Goal: Task Accomplishment & Management: Use online tool/utility

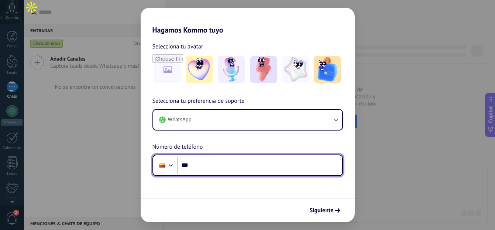
click at [218, 166] on input "***" at bounding box center [259, 164] width 165 height 17
type input "**********"
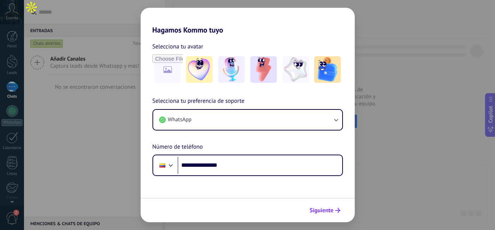
click at [319, 213] on span "Siguiente" at bounding box center [322, 209] width 24 height 5
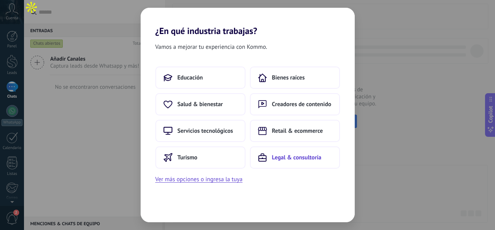
click at [282, 160] on span "Legal & consultoría" at bounding box center [296, 157] width 49 height 7
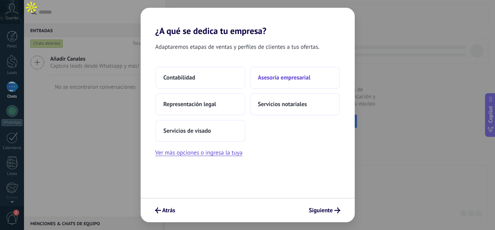
click at [293, 79] on span "Asesoría empresarial" at bounding box center [284, 77] width 52 height 7
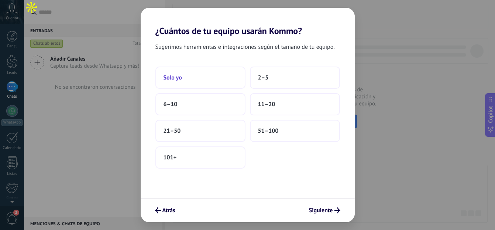
click at [231, 82] on button "Solo yo" at bounding box center [200, 77] width 90 height 22
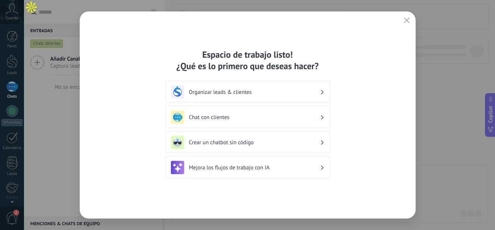
click at [273, 93] on h3 "Organizar leads & clientes" at bounding box center [254, 92] width 131 height 7
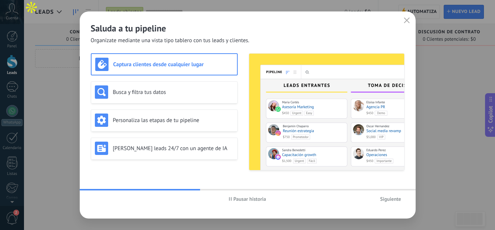
click at [386, 201] on span "Siguiente" at bounding box center [390, 198] width 21 height 5
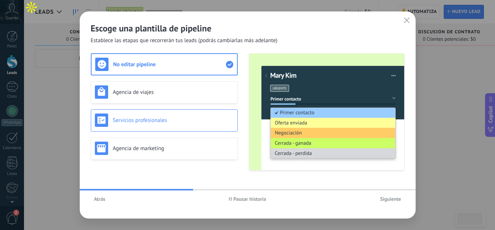
click at [133, 131] on div "Servicios profesionales" at bounding box center [164, 120] width 147 height 22
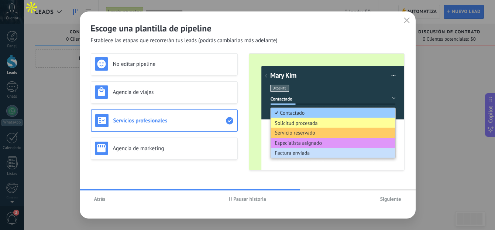
click at [402, 204] on button "Siguiente" at bounding box center [391, 198] width 28 height 11
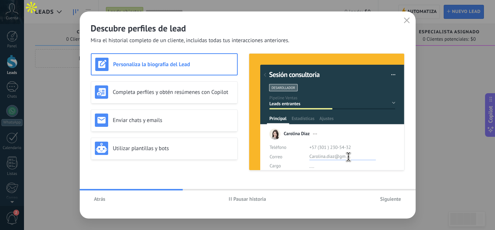
click at [201, 105] on div "Personaliza la biografía del Lead Completa perfiles y obtén resúmenes con Copil…" at bounding box center [164, 111] width 147 height 117
click at [159, 149] on h3 "Utilizar plantillas y bots" at bounding box center [173, 148] width 121 height 7
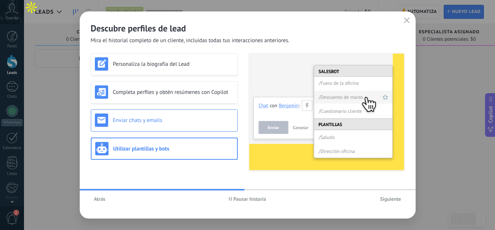
click at [156, 129] on div "Enviar chats y emails" at bounding box center [164, 120] width 147 height 22
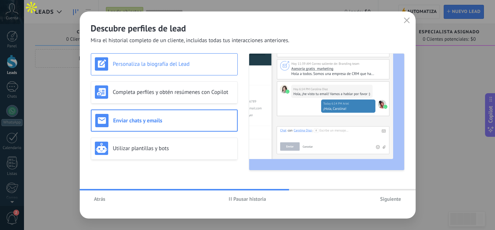
click at [156, 71] on div "Personaliza la biografía del Lead" at bounding box center [164, 64] width 147 height 22
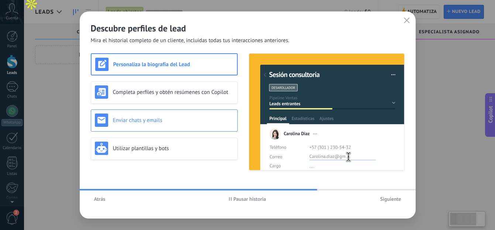
scroll to position [4, 0]
click at [158, 120] on h3 "Enviar chats y emails" at bounding box center [173, 120] width 121 height 7
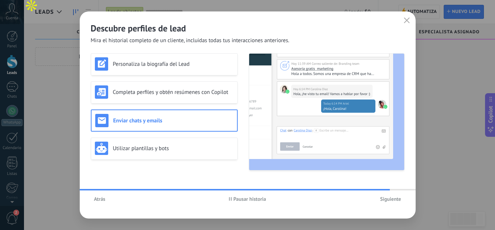
click at [390, 196] on span "Siguiente" at bounding box center [390, 198] width 21 height 5
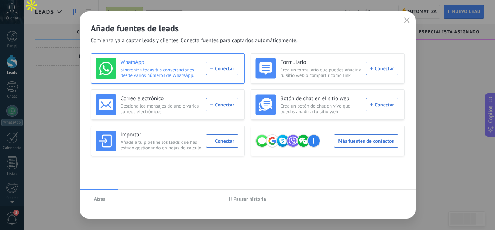
click at [219, 72] on div "WhatsApp Sincroniza todas tus conversaciones desde varios números de WhatsApp. …" at bounding box center [167, 68] width 143 height 21
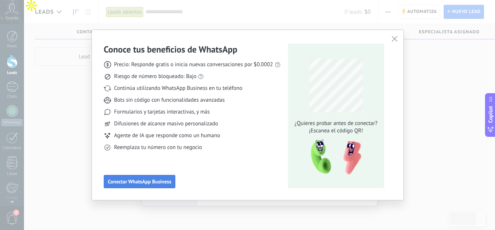
click at [159, 184] on button "Conectar WhatsApp Business" at bounding box center [140, 181] width 72 height 13
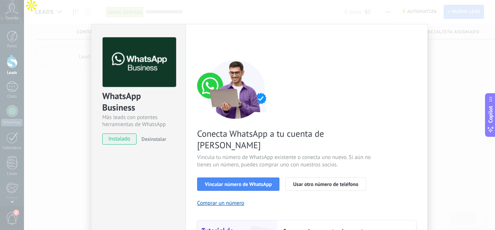
scroll to position [0, 0]
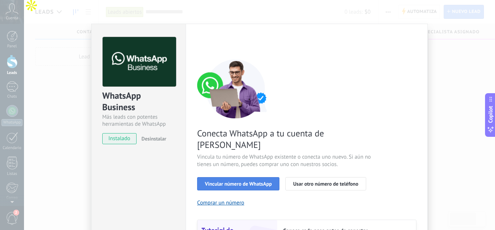
click at [243, 177] on button "Vincular número de WhatsApp" at bounding box center [238, 183] width 82 height 13
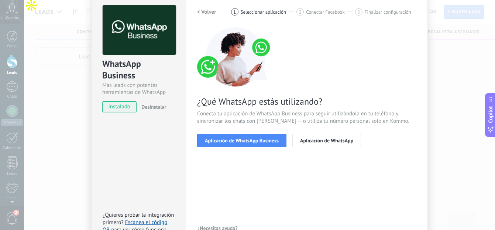
scroll to position [21, 0]
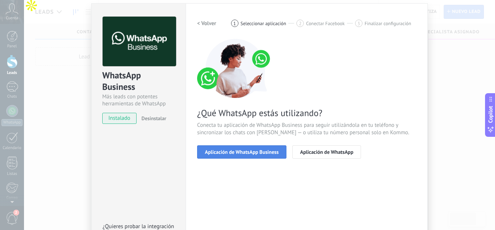
click at [252, 152] on span "Aplicación de WhatsApp Business" at bounding box center [242, 151] width 74 height 5
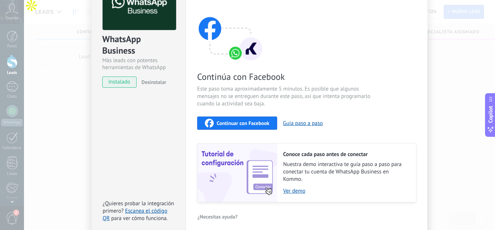
scroll to position [59, 0]
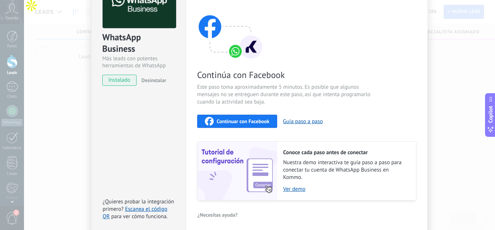
click at [244, 122] on span "Continuar con Facebook" at bounding box center [243, 120] width 53 height 5
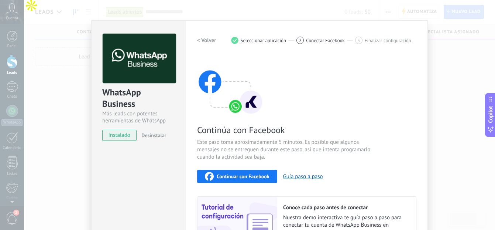
scroll to position [0, 0]
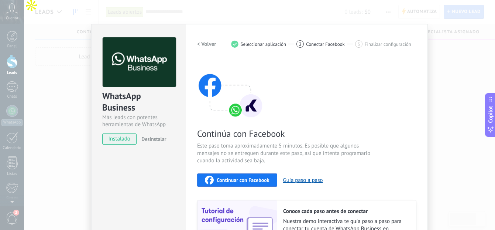
click at [246, 43] on span "Seleccionar aplicación" at bounding box center [264, 44] width 46 height 6
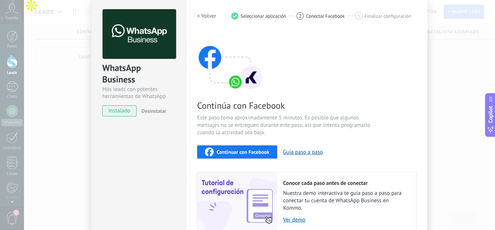
scroll to position [33, 0]
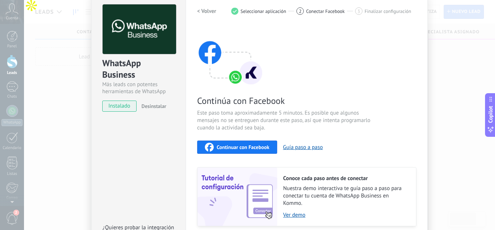
click at [257, 142] on button "Continuar con Facebook" at bounding box center [237, 146] width 80 height 13
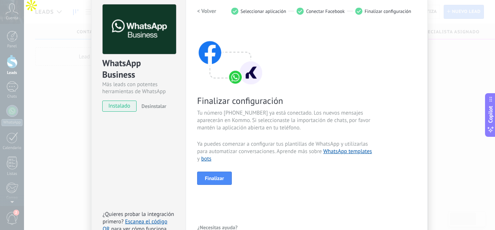
scroll to position [77, 0]
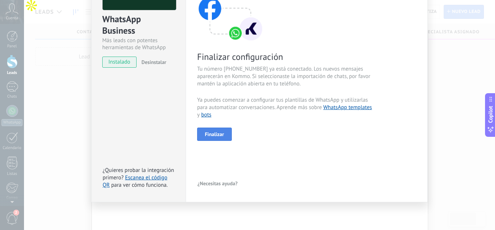
click at [210, 137] on button "Finalizar" at bounding box center [214, 133] width 35 height 13
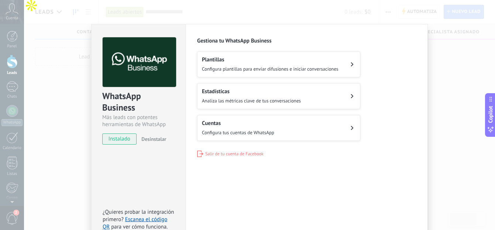
scroll to position [42, 0]
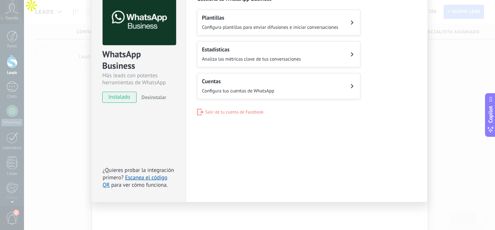
click at [289, 59] on span "Analiza las métricas clave de tus conversaciones" at bounding box center [251, 59] width 99 height 6
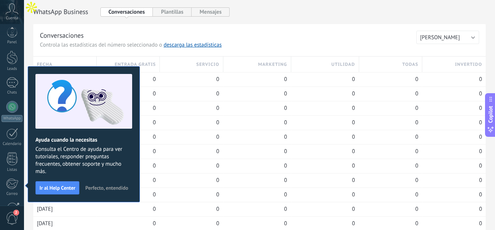
scroll to position [77, 0]
click at [132, 33] on h3 "Conversaciones" at bounding box center [228, 35] width 376 height 9
click at [107, 187] on span "Perfecto, entendido" at bounding box center [106, 187] width 43 height 5
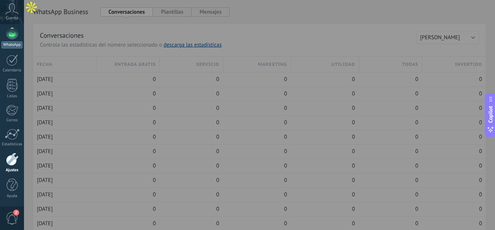
click at [20, 39] on link "WhatsApp" at bounding box center [12, 37] width 24 height 21
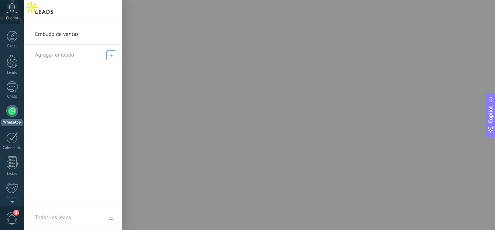
click at [111, 58] on span at bounding box center [111, 55] width 10 height 10
type input "**********"
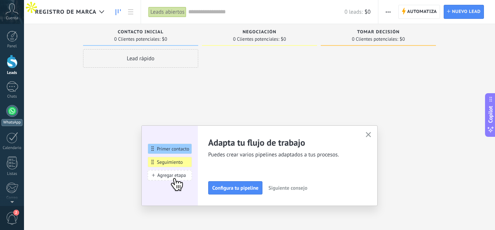
click at [3, 122] on div "WhatsApp" at bounding box center [11, 122] width 21 height 7
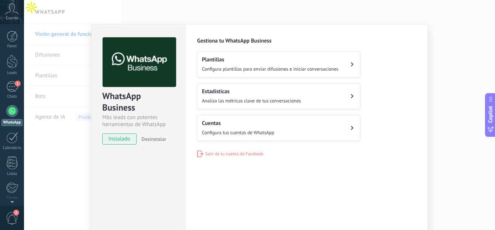
click at [308, 117] on button "Cuentas Configura tus cuentas de WhatsApp" at bounding box center [278, 128] width 163 height 26
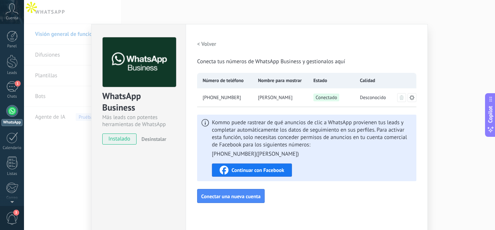
click at [275, 177] on div "Kommo puede rastrear de qué anuncios de clic a WhatsApp provienen tus leads y c…" at bounding box center [306, 147] width 219 height 66
click at [273, 172] on span "Continuar con Facebook" at bounding box center [257, 169] width 53 height 5
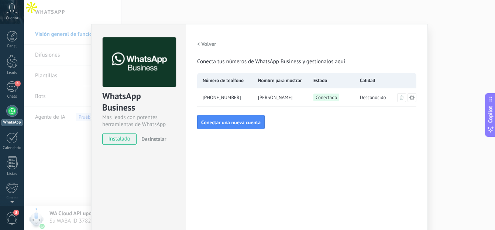
click at [205, 43] on h2 "< Volver" at bounding box center [206, 44] width 19 height 7
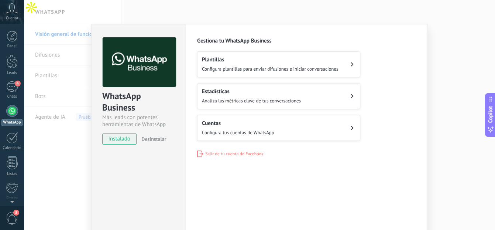
click at [277, 99] on span "Analiza las métricas clave de tus conversaciones" at bounding box center [251, 100] width 99 height 6
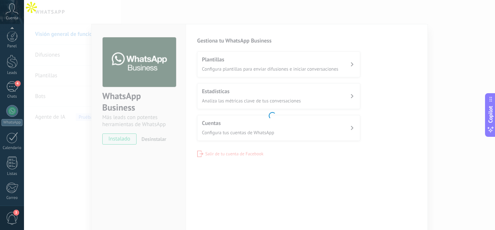
scroll to position [77, 0]
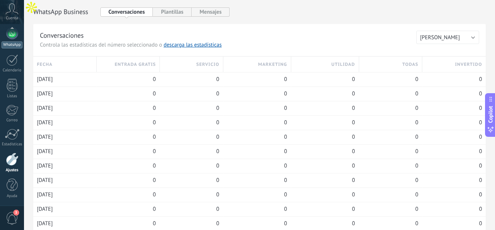
click at [12, 39] on link "WhatsApp" at bounding box center [12, 37] width 24 height 21
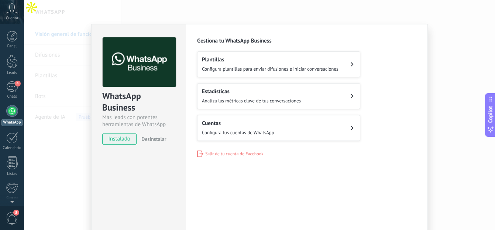
click at [267, 69] on span "Configura plantillas para enviar difusiones e iniciar conversaciones" at bounding box center [270, 69] width 137 height 6
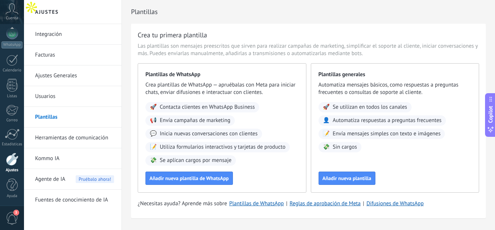
scroll to position [20, 0]
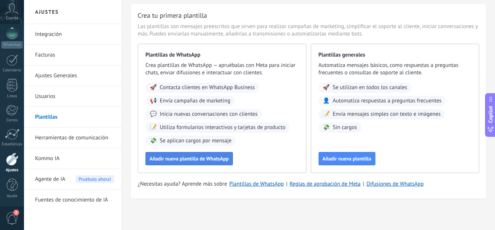
click at [201, 161] on span "Añadir nueva plantilla de WhatsApp" at bounding box center [188, 158] width 79 height 5
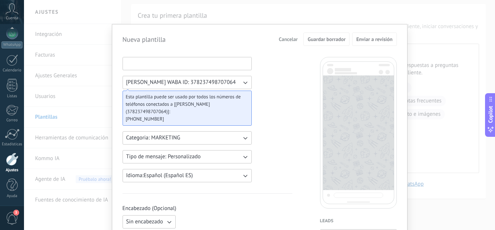
click at [180, 65] on input at bounding box center [187, 63] width 128 height 12
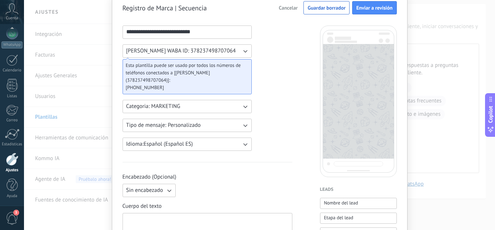
scroll to position [28, 0]
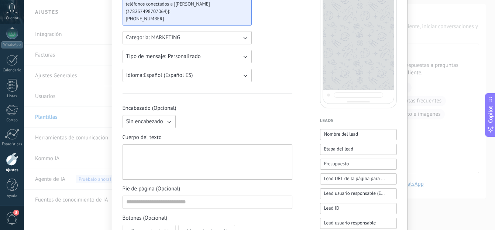
type input "**********"
click at [161, 125] on button "Sin encabezado" at bounding box center [149, 120] width 53 height 13
click at [158, 132] on li "Texto" at bounding box center [146, 133] width 57 height 13
click at [201, 123] on input at bounding box center [235, 121] width 113 height 12
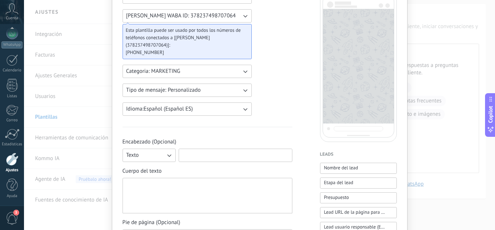
scroll to position [66, 0]
type input "*"
type input "****"
click at [227, 155] on input "****" at bounding box center [235, 155] width 113 height 12
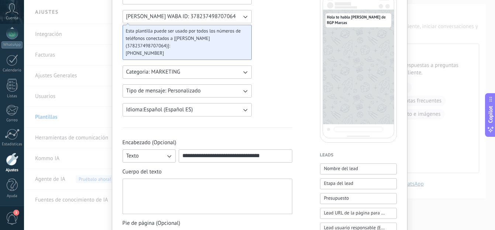
click at [273, 155] on input "**********" at bounding box center [235, 155] width 113 height 12
type input "**********"
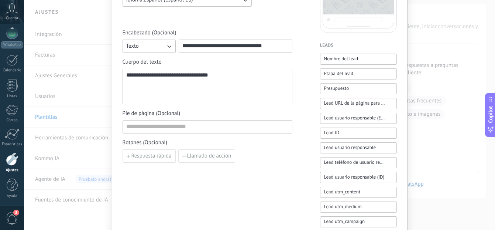
scroll to position [200, 0]
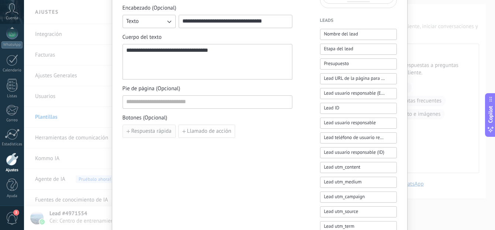
click at [163, 136] on button "Respuesta rápida" at bounding box center [149, 130] width 53 height 13
click at [212, 130] on icon "button" at bounding box center [214, 131] width 4 height 4
click at [216, 132] on span "Llamado de acción" at bounding box center [209, 130] width 44 height 5
click at [299, 129] on icon "button" at bounding box center [301, 131] width 4 height 4
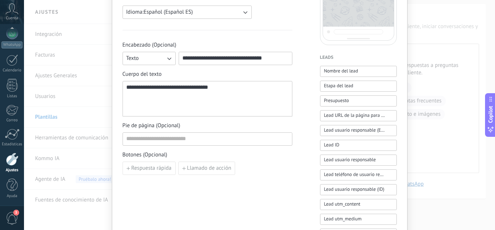
scroll to position [161, 0]
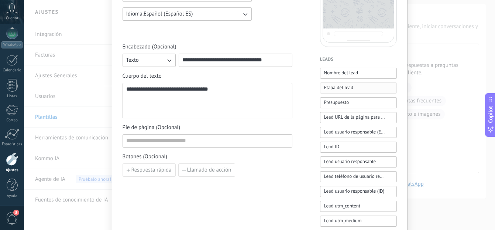
click at [347, 84] on span "Etapa del lead" at bounding box center [338, 87] width 29 height 7
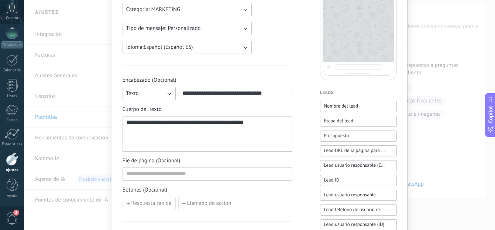
scroll to position [128, 0]
drag, startPoint x: 264, startPoint y: 127, endPoint x: 166, endPoint y: 117, distance: 97.9
click at [166, 117] on div "**********" at bounding box center [208, 132] width 170 height 35
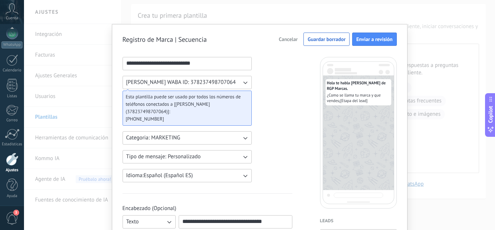
click at [283, 42] on span "Cancelar" at bounding box center [288, 39] width 19 height 5
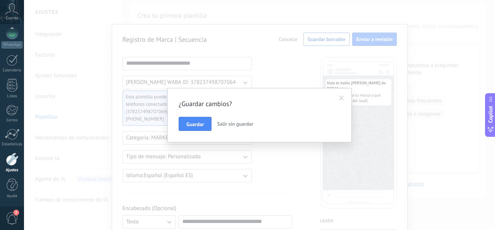
click at [233, 127] on button "Salir sin guardar" at bounding box center [235, 124] width 42 height 14
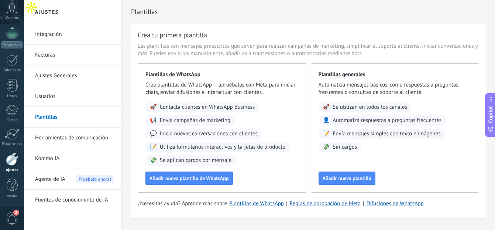
click at [74, 38] on link "Integración" at bounding box center [74, 34] width 79 height 21
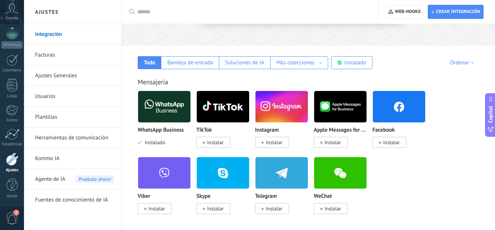
scroll to position [99, 0]
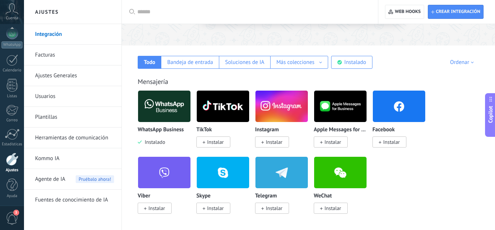
click at [153, 110] on img at bounding box center [164, 106] width 52 height 36
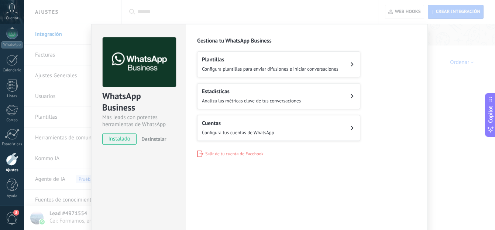
click at [214, 17] on div "WhatsApp Business Más leads con potentes herramientas de WhatsApp instalado Des…" at bounding box center [259, 115] width 471 height 230
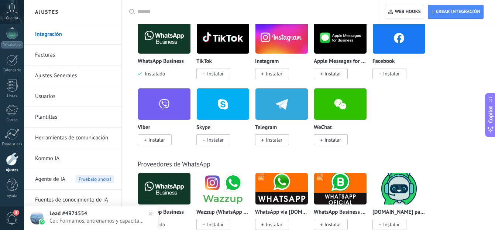
scroll to position [170, 0]
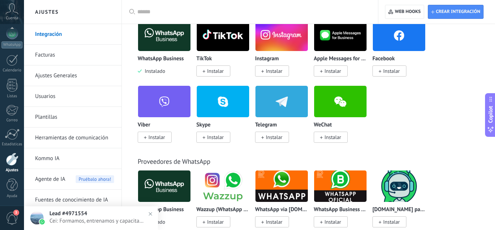
click at [97, 221] on span "Cei: Formamos, entrenamos y capacitamos personal en la operación de equipos par…" at bounding box center [98, 220] width 98 height 7
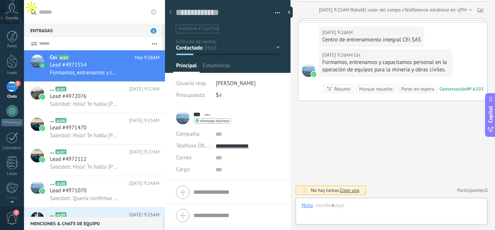
scroll to position [11, 0]
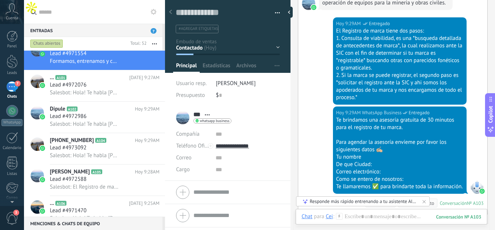
scroll to position [446, 0]
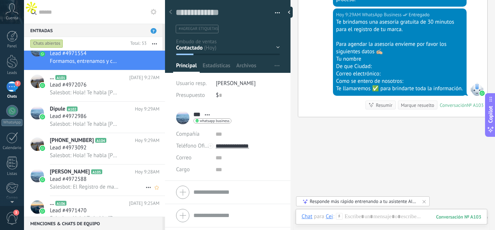
click at [95, 192] on div "[PERSON_NAME] A105 [DATE] 9:28AM Lead #4972588 Salesbot: El Registro de marca t…" at bounding box center [107, 179] width 115 height 31
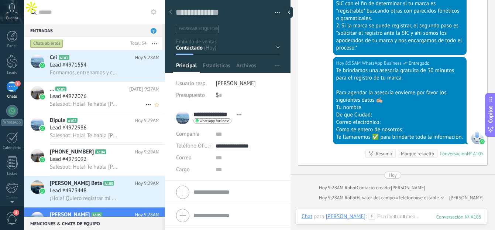
click at [99, 106] on span "Salesbot: Hola! Te habla [PERSON_NAME] de RGP Marcas. Como se llama tu marca y …" at bounding box center [84, 103] width 69 height 7
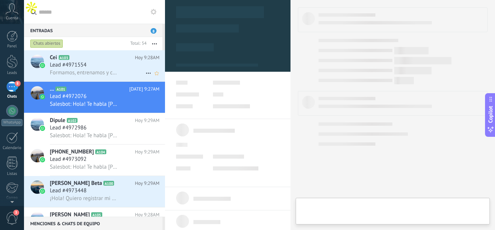
click at [100, 66] on div "Lead #4971554" at bounding box center [105, 64] width 110 height 7
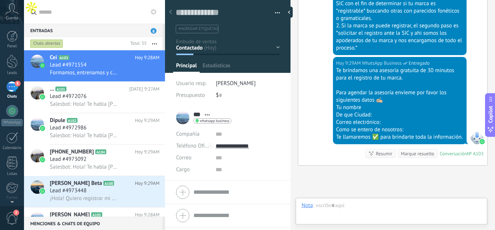
scroll to position [11, 0]
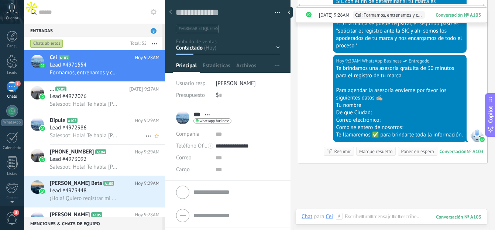
click at [125, 129] on div "Lead #4972986" at bounding box center [105, 127] width 110 height 7
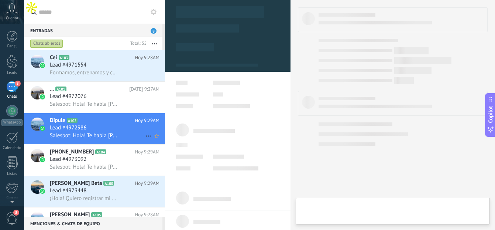
type textarea "**********"
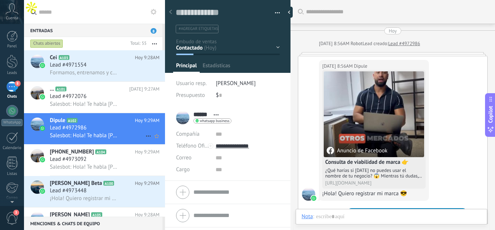
scroll to position [121, 0]
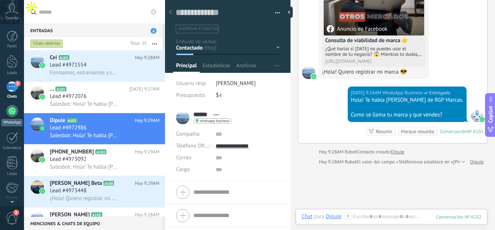
click at [17, 120] on div "WhatsApp" at bounding box center [11, 122] width 21 height 7
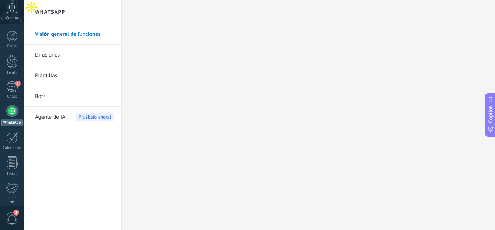
click at [47, 100] on link "Bots" at bounding box center [74, 96] width 79 height 21
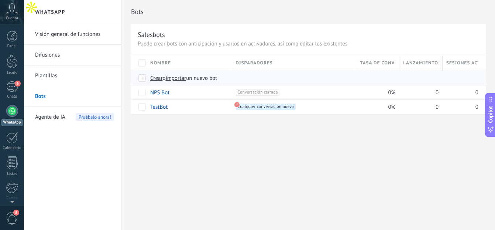
click at [160, 80] on span "Crear" at bounding box center [156, 78] width 13 height 7
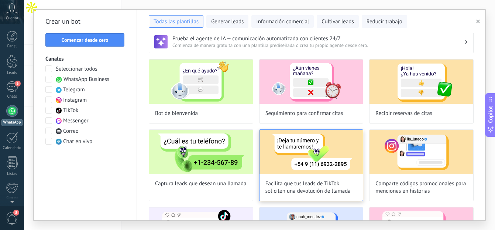
scroll to position [7, 0]
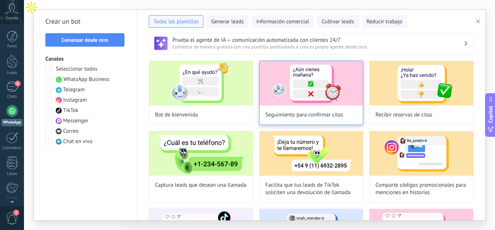
click at [299, 98] on img at bounding box center [311, 83] width 104 height 44
type input "**********"
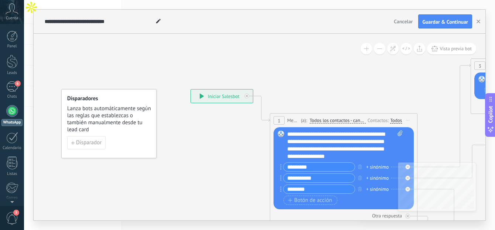
click at [214, 96] on div "**********" at bounding box center [222, 95] width 62 height 13
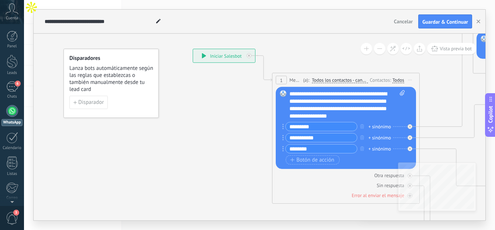
click at [353, 83] on div "(a): Todos los contactos - canales seleccionados Todos los contactos - canales …" at bounding box center [334, 79] width 67 height 7
click at [352, 81] on span "Todos los contactos - canales seleccionados" at bounding box center [340, 80] width 56 height 6
click at [352, 81] on button "Todos los contactos - canales seleccionados" at bounding box center [354, 79] width 92 height 13
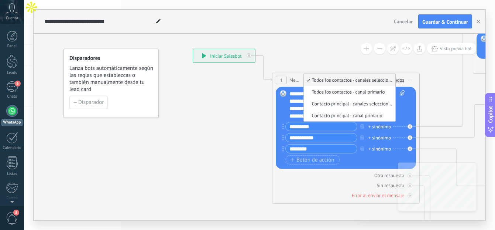
click at [290, 106] on div "**********" at bounding box center [346, 105] width 115 height 30
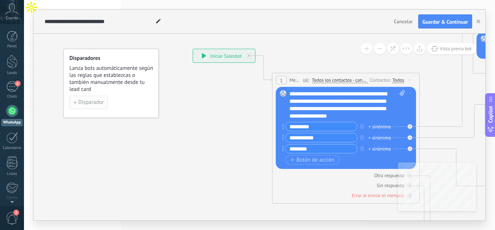
click at [94, 102] on span "Disparador" at bounding box center [90, 102] width 25 height 5
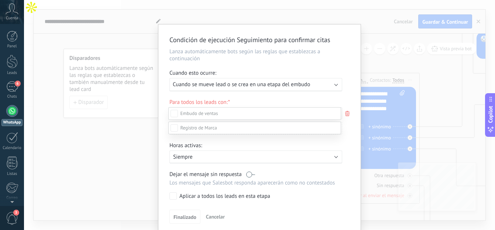
click at [227, 84] on div at bounding box center [259, 115] width 471 height 230
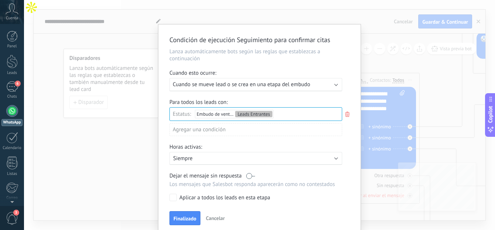
click at [227, 84] on span "Cuando se mueve lead o se crea en una etapa del embudo" at bounding box center [241, 84] width 137 height 7
click at [227, 84] on div "Ejecutar: Cuando se mueve lead o se crea en una etapa del embudo" at bounding box center [255, 84] width 173 height 13
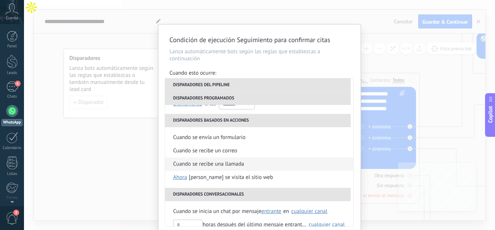
scroll to position [116, 0]
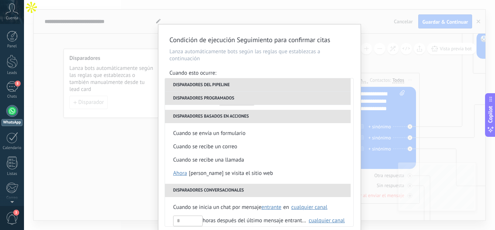
click at [217, 86] on li "Disparadores del pipeline" at bounding box center [258, 84] width 186 height 13
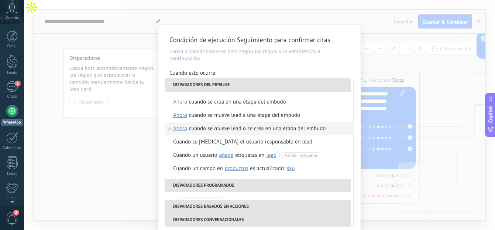
click at [217, 86] on li "Disparadores del pipeline" at bounding box center [258, 84] width 186 height 13
click at [196, 88] on li "Disparadores del pipeline" at bounding box center [258, 84] width 186 height 13
click at [219, 188] on li "Disparadores programados" at bounding box center [258, 185] width 186 height 13
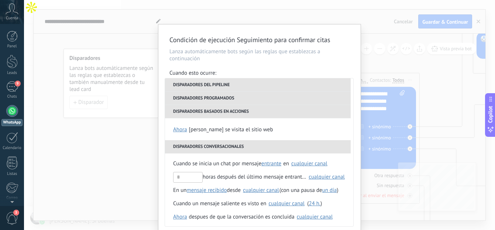
scroll to position [161, 0]
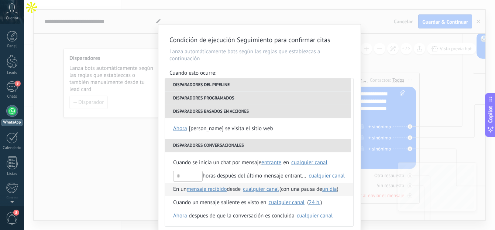
click at [260, 191] on div "cualquier canal" at bounding box center [261, 189] width 36 height 6
click at [208, 190] on span "[PERSON_NAME]" at bounding box center [207, 188] width 40 height 7
click at [256, 181] on div "horas después del último mensaje entrante en" at bounding box center [239, 175] width 133 height 13
click at [225, 193] on button "mensaje recibido" at bounding box center [207, 188] width 40 height 13
click at [227, 191] on span "mensaje recibido" at bounding box center [211, 189] width 48 height 7
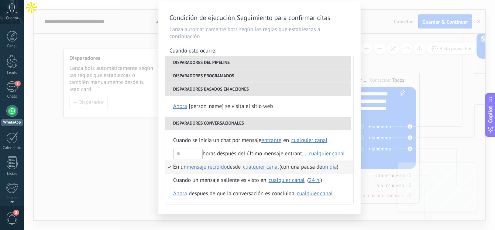
scroll to position [30, 0]
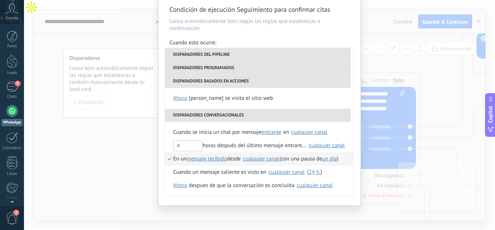
click at [301, 113] on li "Disparadores conversacionales" at bounding box center [258, 114] width 186 height 13
click at [335, 158] on span "un día" at bounding box center [329, 158] width 15 height 7
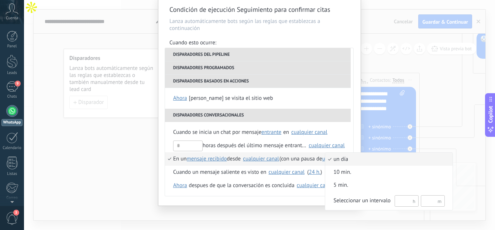
click at [326, 111] on div at bounding box center [247, 115] width 495 height 230
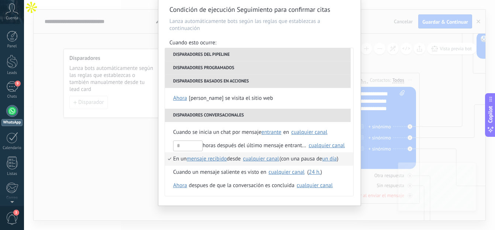
click at [305, 120] on li "Disparadores conversacionales" at bounding box center [258, 114] width 186 height 13
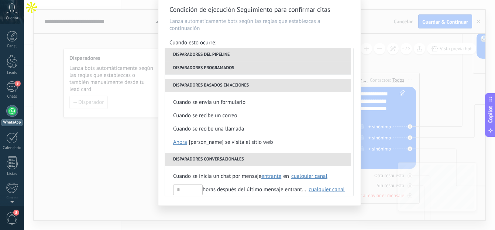
scroll to position [106, 0]
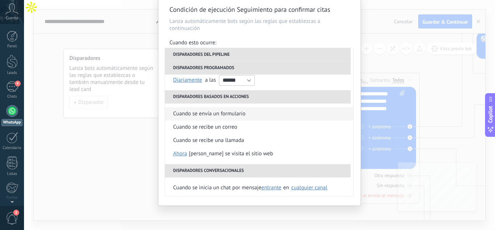
click at [269, 115] on li "Cuando se envía un formulario" at bounding box center [259, 113] width 188 height 13
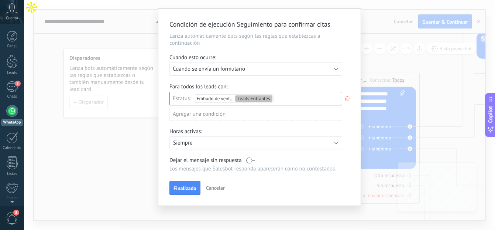
click at [265, 70] on div "Ejecutar: Cuando se envía un formulario" at bounding box center [253, 68] width 160 height 7
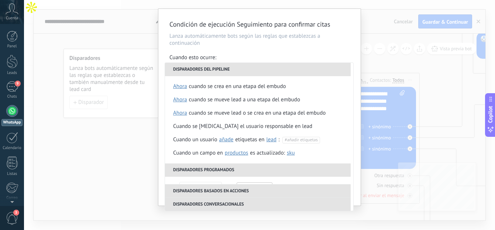
click at [269, 58] on div "Cuando esto ocurre:" at bounding box center [259, 58] width 180 height 8
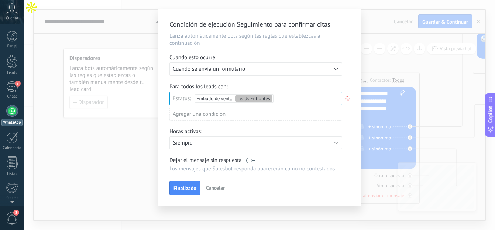
click at [262, 119] on div "Agregar una condición" at bounding box center [255, 113] width 173 height 13
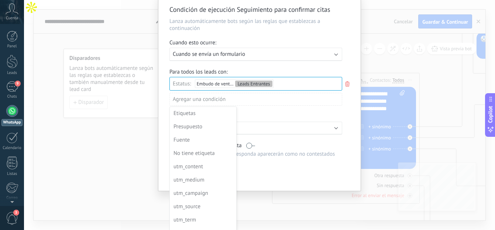
click at [261, 104] on div at bounding box center [259, 92] width 202 height 196
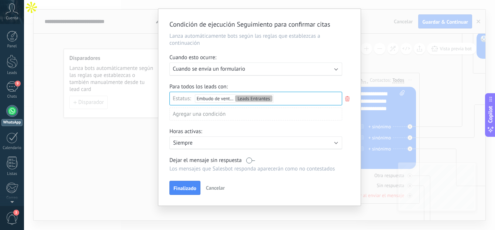
click at [250, 111] on div "Agregar una condición" at bounding box center [255, 113] width 173 height 13
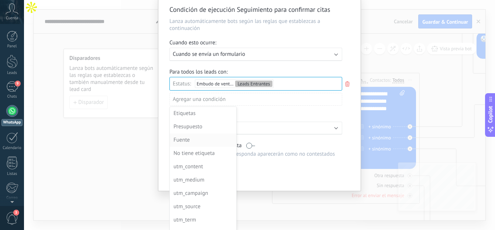
click at [213, 141] on div "Fuente" at bounding box center [202, 140] width 58 height 10
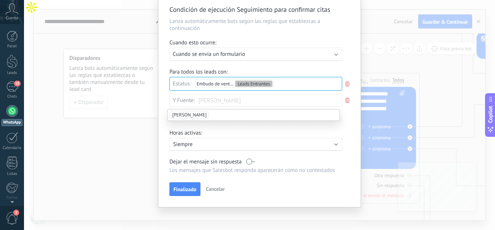
click at [217, 186] on span "Cancelar" at bounding box center [215, 188] width 19 height 7
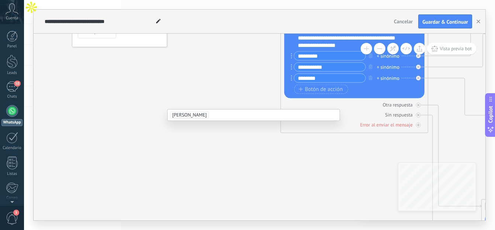
click at [9, 217] on span "3" at bounding box center [12, 217] width 13 height 13
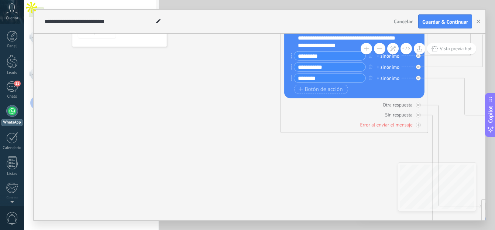
type textarea "**********"
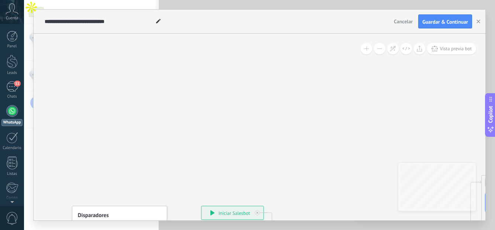
click at [406, 25] on button "Cancelar" at bounding box center [403, 21] width 25 height 11
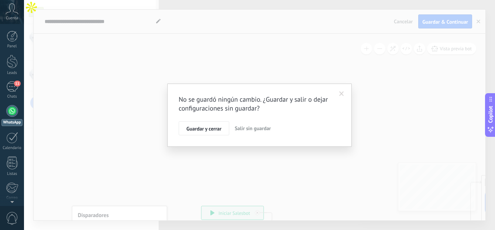
click at [243, 130] on span "Salir sin guardar" at bounding box center [253, 128] width 36 height 7
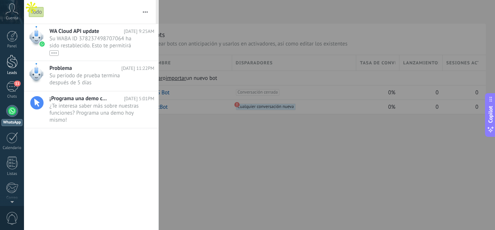
click at [17, 68] on div at bounding box center [12, 62] width 11 height 14
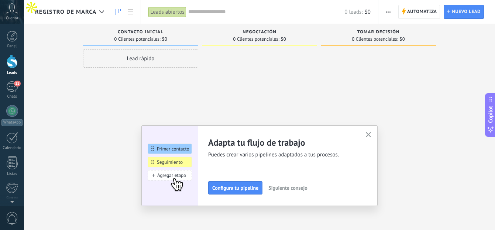
click at [232, 189] on span "Configura tu pipeline" at bounding box center [235, 187] width 46 height 5
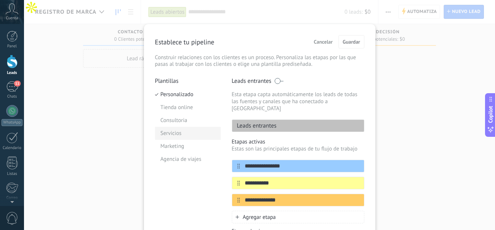
click at [169, 132] on li "Servicios" at bounding box center [188, 133] width 66 height 13
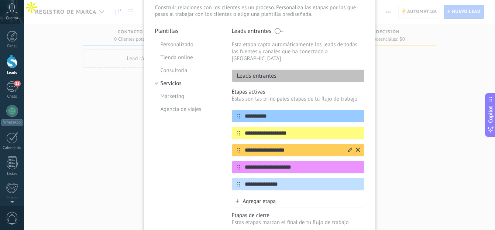
scroll to position [52, 0]
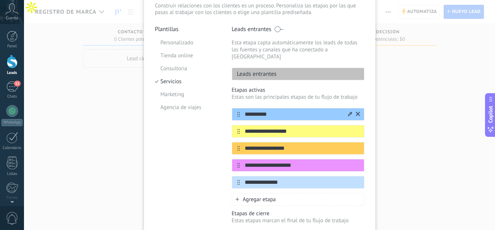
click at [349, 111] on icon at bounding box center [350, 113] width 4 height 4
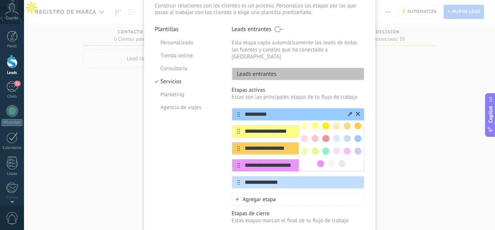
drag, startPoint x: 324, startPoint y: 97, endPoint x: 313, endPoint y: 97, distance: 11.4
click at [324, 97] on div "**********" at bounding box center [298, 145] width 132 height 119
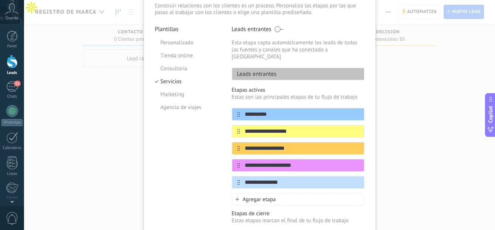
click at [261, 70] on p "Leads entrantes" at bounding box center [254, 73] width 45 height 7
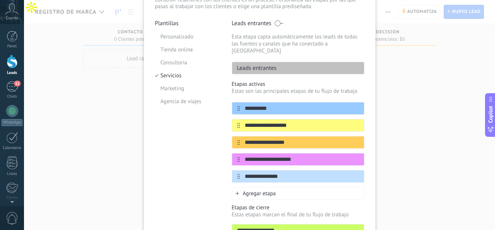
scroll to position [72, 0]
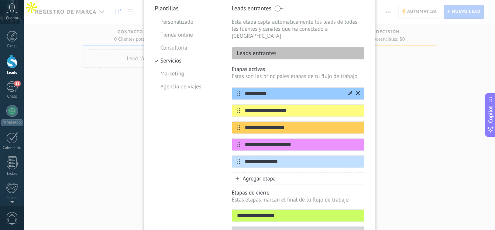
click at [254, 90] on input "**********" at bounding box center [293, 94] width 107 height 8
drag, startPoint x: 276, startPoint y: 84, endPoint x: 232, endPoint y: 86, distance: 43.9
click at [232, 87] on div "**********" at bounding box center [298, 93] width 132 height 13
type input "*"
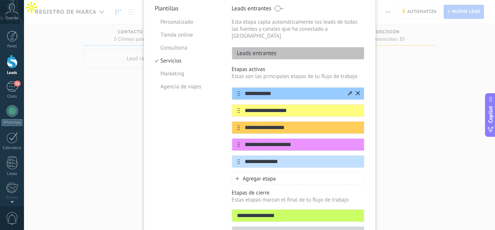
type input "**********"
click at [252, 107] on input "**********" at bounding box center [293, 111] width 107 height 8
click at [255, 90] on input "**********" at bounding box center [293, 94] width 107 height 8
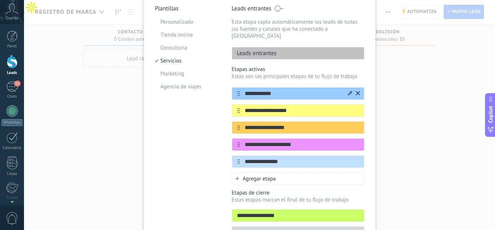
click at [255, 90] on input "**********" at bounding box center [293, 94] width 107 height 8
type input "*"
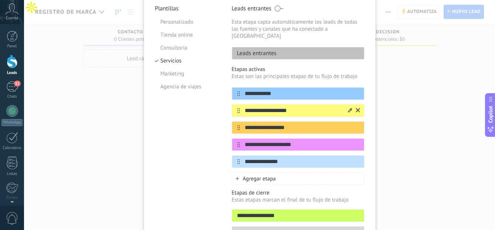
type input "**********"
click at [256, 107] on input "**********" at bounding box center [293, 111] width 107 height 8
type input "*"
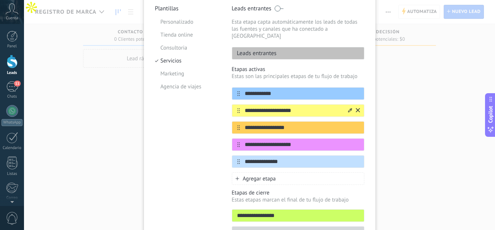
type input "**********"
click at [253, 126] on div "**********" at bounding box center [298, 127] width 132 height 13
click at [255, 124] on input "**********" at bounding box center [293, 128] width 107 height 8
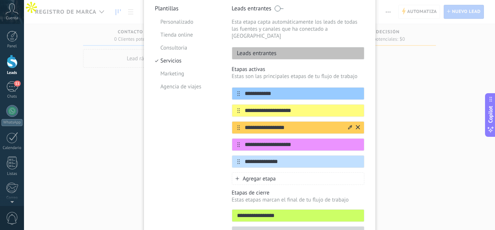
click at [255, 124] on input "**********" at bounding box center [293, 128] width 107 height 8
type input "*"
type input "**********"
click at [255, 141] on input "**********" at bounding box center [293, 145] width 107 height 8
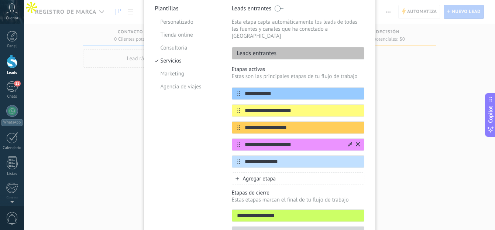
click at [255, 141] on input "**********" at bounding box center [293, 145] width 107 height 8
type input "**********"
click at [256, 158] on div "**********" at bounding box center [298, 161] width 132 height 13
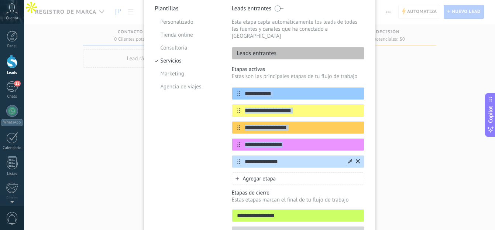
click at [256, 158] on div "**********" at bounding box center [298, 161] width 132 height 13
click at [261, 158] on input "**********" at bounding box center [293, 162] width 107 height 8
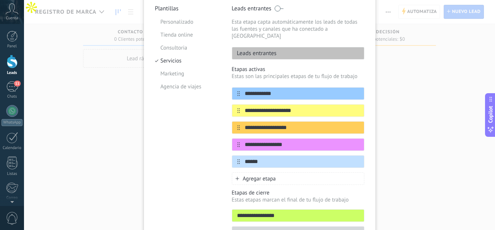
type input "******"
click at [296, 189] on p "Etapas de cierre" at bounding box center [298, 192] width 132 height 7
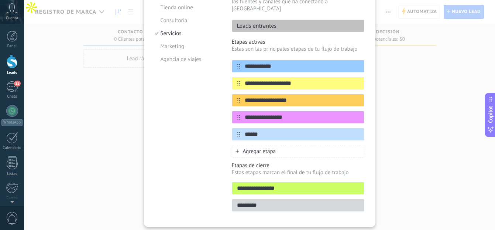
scroll to position [114, 0]
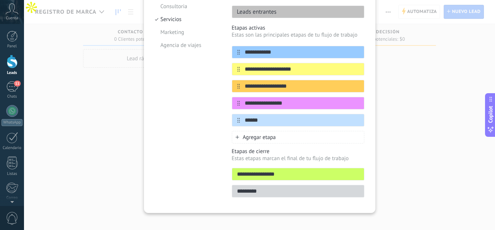
click at [263, 135] on div "Agregar etapa" at bounding box center [298, 137] width 132 height 13
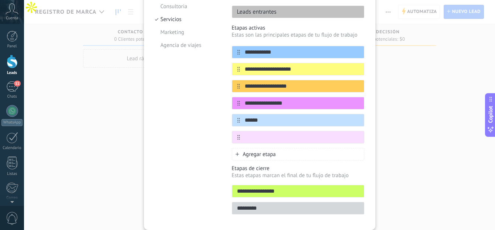
click at [265, 187] on input "**********" at bounding box center [298, 191] width 132 height 8
click at [356, 134] on icon at bounding box center [358, 136] width 4 height 4
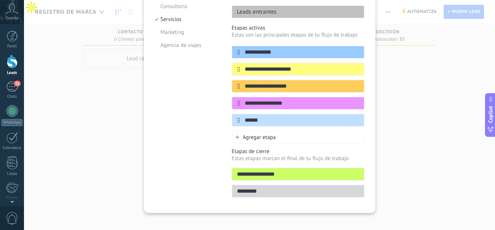
click at [283, 170] on input "**********" at bounding box center [298, 174] width 132 height 8
click at [266, 134] on span "Agregar etapa" at bounding box center [259, 137] width 33 height 7
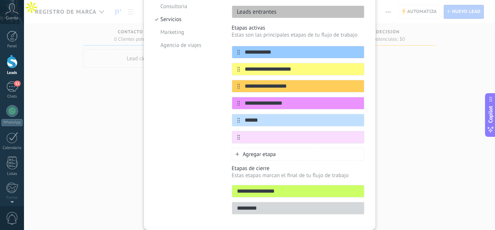
click at [266, 133] on input "text" at bounding box center [302, 137] width 124 height 8
type input "**********"
click at [288, 155] on div "**********" at bounding box center [298, 90] width 132 height 255
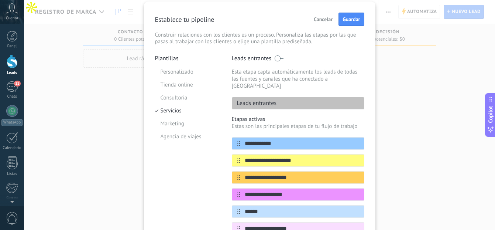
scroll to position [0, 0]
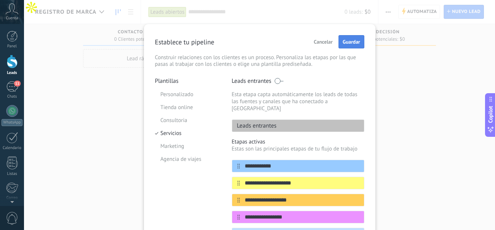
click at [349, 37] on button "Guardar" at bounding box center [350, 41] width 25 height 13
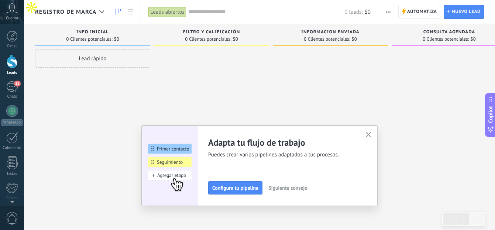
click at [372, 132] on button "button" at bounding box center [368, 135] width 9 height 10
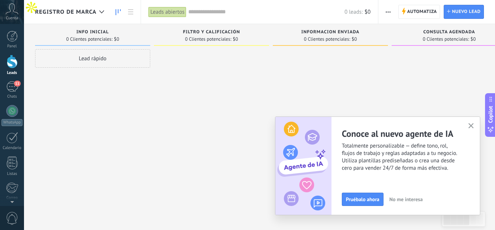
click at [453, 128] on h2 "Conoce al nuevo agente de IA" at bounding box center [411, 133] width 138 height 11
click at [462, 128] on h2 "Conoce al nuevo agente de IA" at bounding box center [411, 133] width 138 height 11
click at [468, 126] on icon "button" at bounding box center [471, 126] width 6 height 6
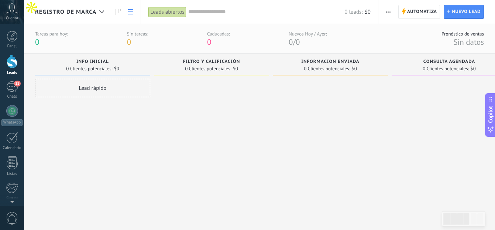
click at [132, 17] on link at bounding box center [130, 12] width 13 height 14
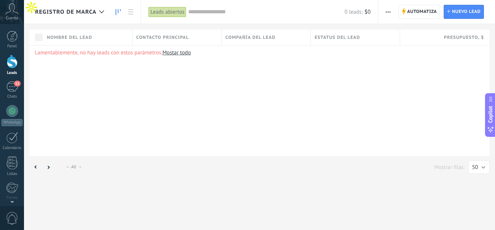
click at [119, 13] on icon at bounding box center [117, 12] width 5 height 6
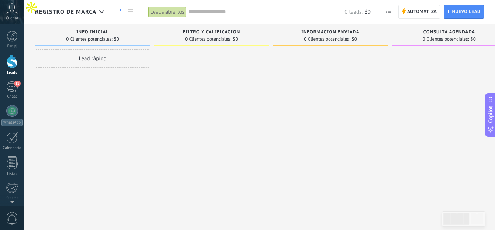
click at [388, 15] on span "button" at bounding box center [388, 12] width 5 height 14
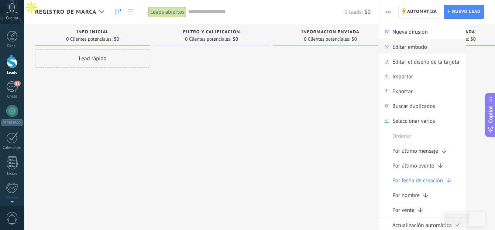
click at [404, 46] on span "Editar embudo" at bounding box center [409, 46] width 35 height 15
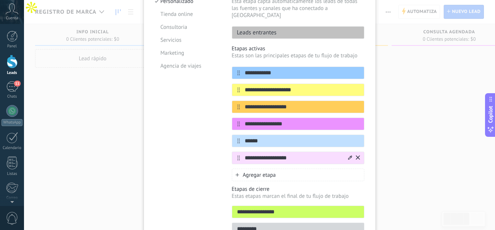
scroll to position [108, 0]
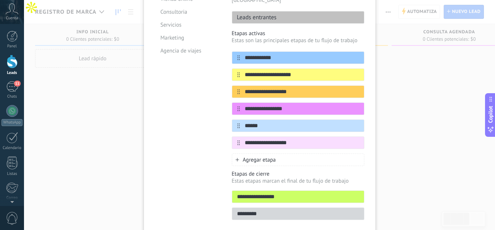
click at [243, 156] on span "Agregar etapa" at bounding box center [259, 159] width 33 height 7
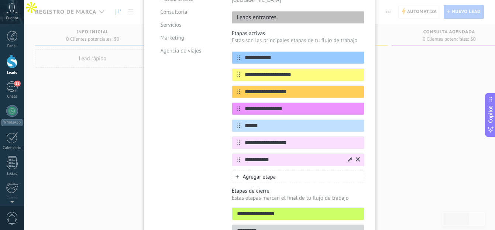
type input "**********"
click at [349, 157] on icon at bounding box center [350, 159] width 4 height 4
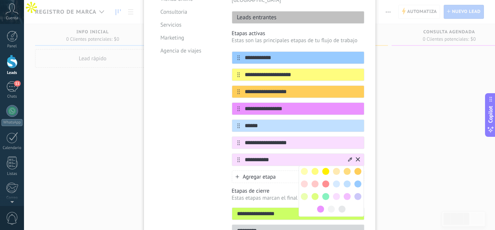
click at [346, 180] on span at bounding box center [347, 183] width 7 height 7
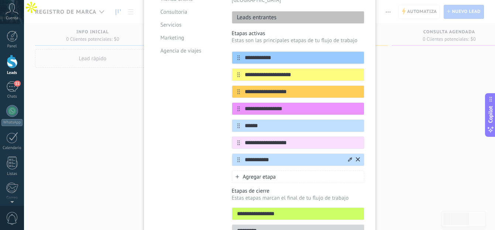
click at [350, 157] on icon at bounding box center [350, 159] width 4 height 4
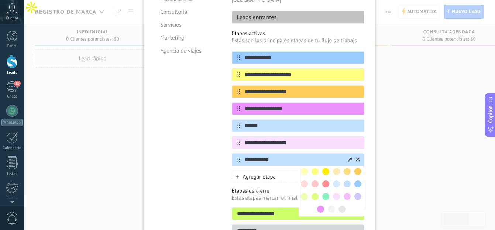
click at [355, 168] on span at bounding box center [357, 171] width 7 height 7
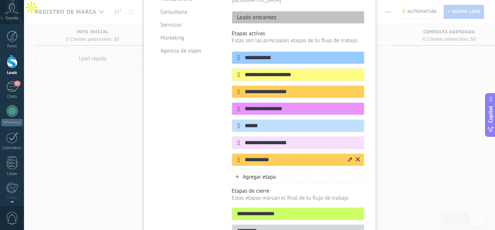
click at [347, 154] on div at bounding box center [353, 160] width 13 height 12
click at [0, 0] on icon at bounding box center [0, 0] width 0 height 0
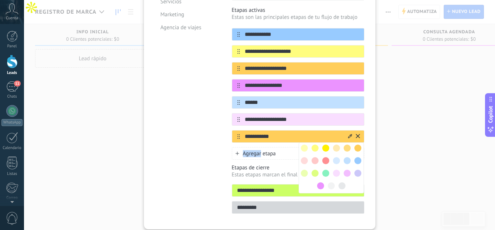
scroll to position [132, 0]
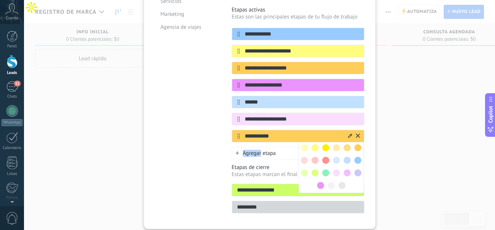
click at [324, 169] on span at bounding box center [325, 172] width 7 height 7
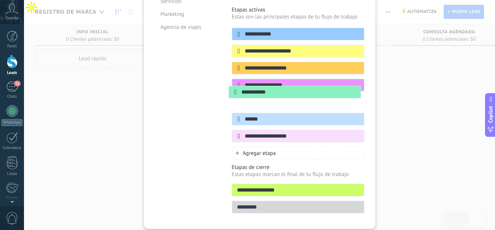
drag, startPoint x: 238, startPoint y: 130, endPoint x: 236, endPoint y: 92, distance: 38.8
click at [236, 92] on div "**********" at bounding box center [298, 85] width 132 height 114
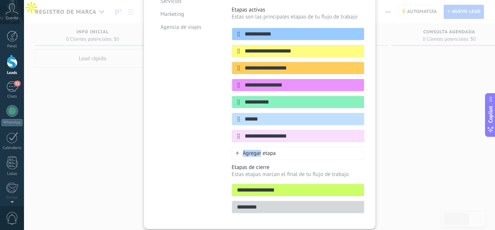
click at [311, 146] on div "Agregar etapa" at bounding box center [298, 152] width 132 height 13
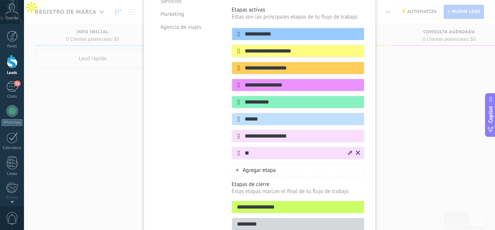
type input "*"
click at [361, 147] on div at bounding box center [298, 152] width 132 height 13
click at [359, 146] on div at bounding box center [298, 152] width 132 height 13
click at [357, 150] on icon at bounding box center [358, 152] width 4 height 4
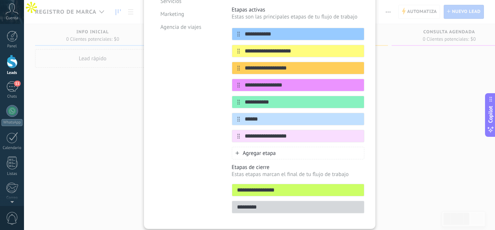
click at [383, 131] on div "**********" at bounding box center [259, 115] width 471 height 230
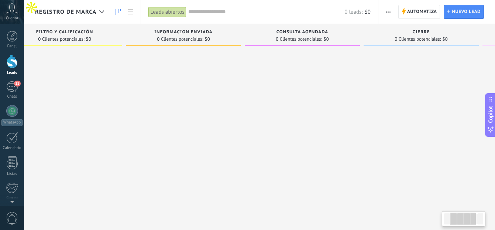
scroll to position [0, 118]
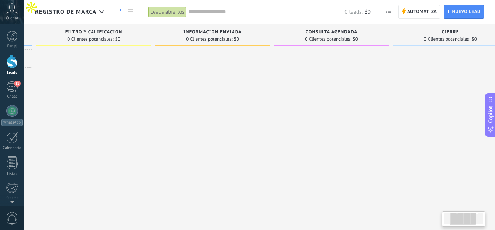
click at [384, 14] on button "button" at bounding box center [388, 12] width 11 height 14
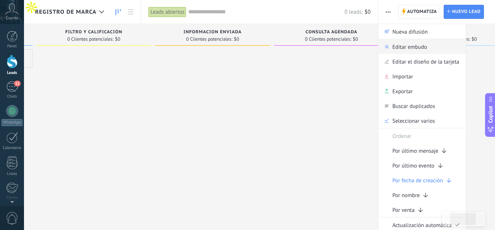
click at [400, 47] on span "Editar embudo" at bounding box center [409, 46] width 35 height 15
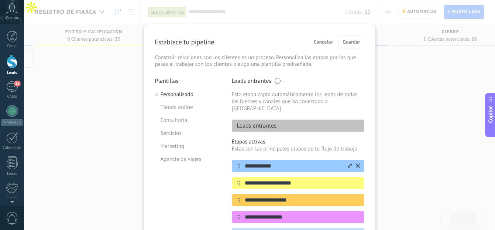
scroll to position [102, 0]
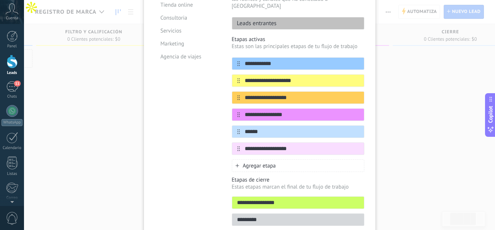
click at [272, 162] on span "Agregar etapa" at bounding box center [259, 165] width 33 height 7
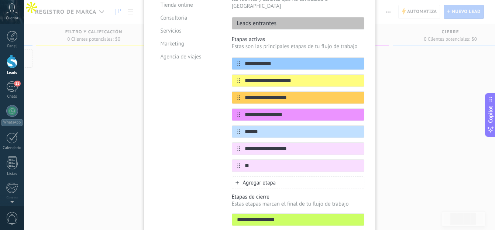
type input "*"
type input "**********"
click at [349, 163] on icon at bounding box center [350, 165] width 4 height 4
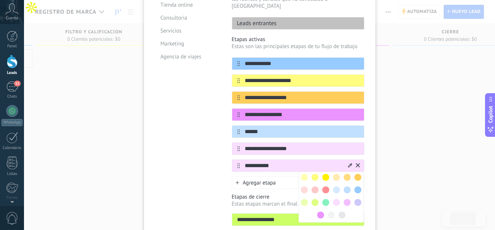
click at [357, 186] on span at bounding box center [357, 189] width 7 height 7
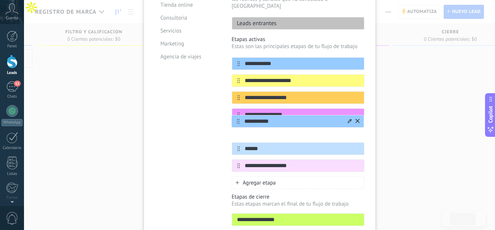
drag, startPoint x: 238, startPoint y: 158, endPoint x: 238, endPoint y: 118, distance: 39.9
click at [238, 118] on div "**********" at bounding box center [298, 114] width 132 height 114
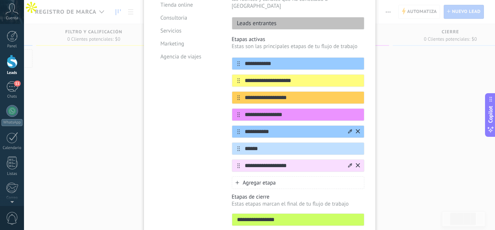
scroll to position [0, 0]
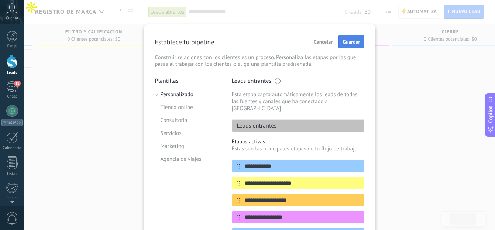
click at [349, 43] on span "Guardar" at bounding box center [350, 41] width 17 height 5
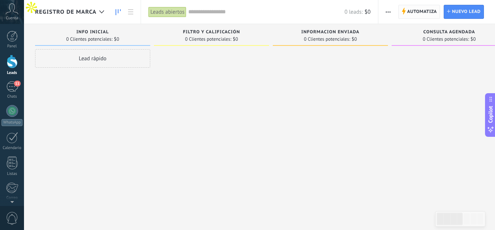
click at [408, 13] on span "Automatiza" at bounding box center [422, 11] width 30 height 13
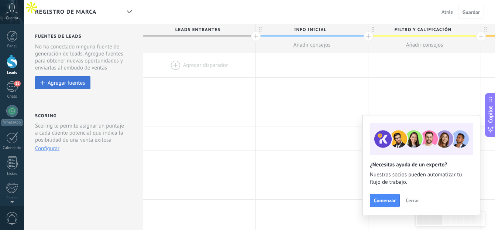
click at [82, 85] on div "Agregar fuentes" at bounding box center [66, 82] width 37 height 6
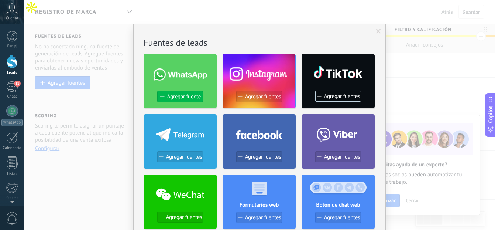
click at [187, 96] on span "Agregar fuente" at bounding box center [184, 96] width 34 height 6
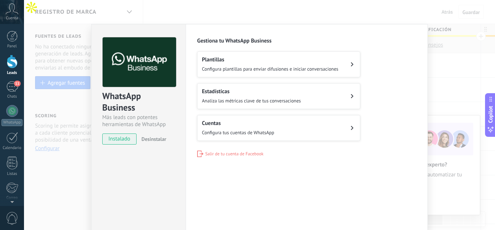
click at [212, 58] on h2 "Plantillas" at bounding box center [270, 59] width 137 height 7
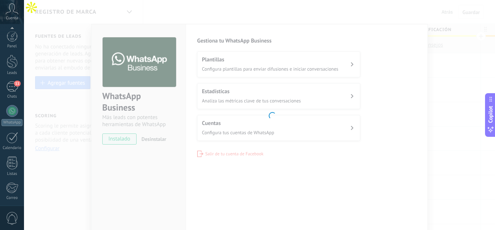
scroll to position [77, 0]
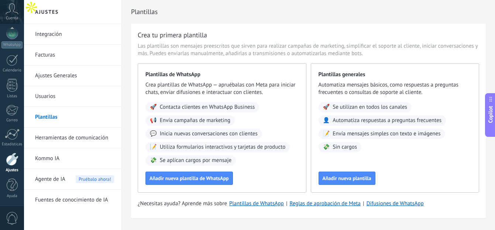
click at [186, 184] on div "Plantillas de WhatsApp Crea plantillas de WhatsApp — apruébalas con Meta para i…" at bounding box center [222, 127] width 169 height 129
click at [193, 177] on span "Añadir nueva plantilla de WhatsApp" at bounding box center [188, 177] width 79 height 5
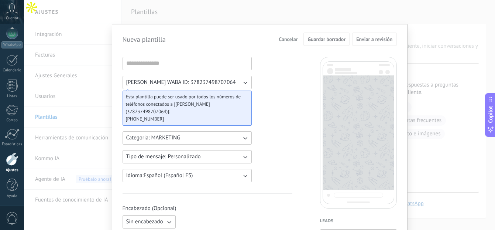
click at [280, 44] on button "Cancelar" at bounding box center [287, 39] width 25 height 11
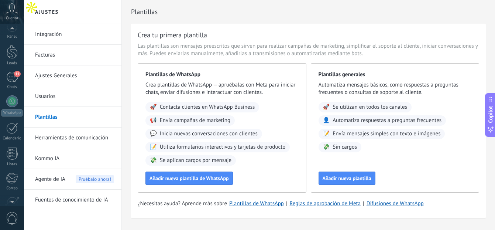
scroll to position [0, 0]
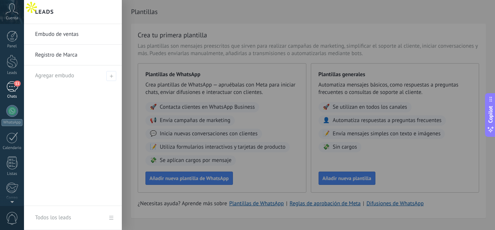
click at [13, 88] on div "11" at bounding box center [12, 86] width 12 height 11
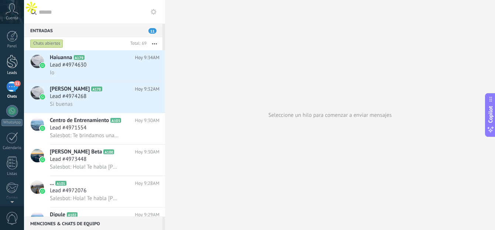
click at [13, 64] on div at bounding box center [12, 62] width 11 height 14
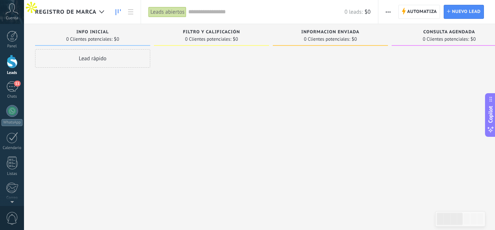
click at [407, 1] on div "Automatiza Nueva difusión Editar embudo Editar el diseño de la tarjeta Importar…" at bounding box center [436, 12] width 117 height 24
click at [409, 8] on span "Automatiza" at bounding box center [422, 11] width 30 height 13
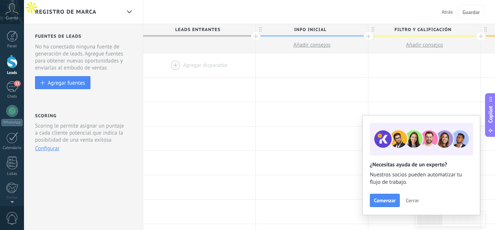
click at [186, 73] on div at bounding box center [199, 65] width 112 height 24
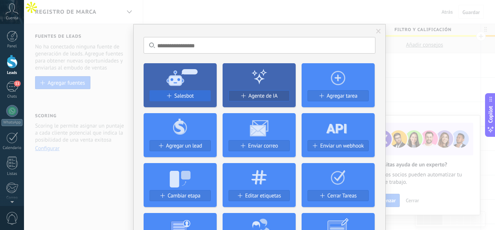
click at [201, 90] on button "Salesbot" at bounding box center [179, 95] width 61 height 11
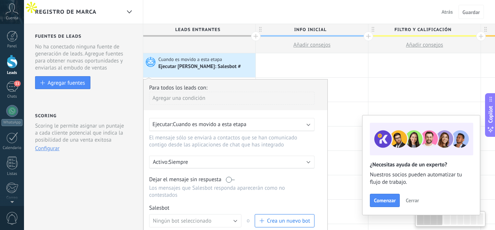
click at [224, 121] on span "Cuando es movido a esta etapa" at bounding box center [209, 124] width 73 height 7
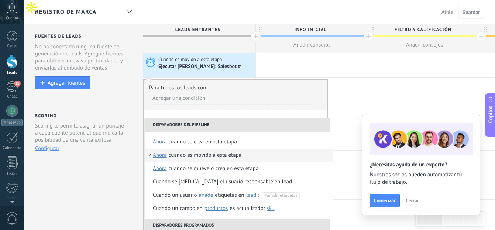
click at [241, 104] on div "Agregar una condición" at bounding box center [231, 98] width 165 height 13
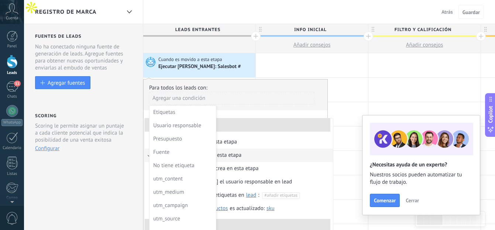
click at [251, 83] on div at bounding box center [236, 178] width 184 height 199
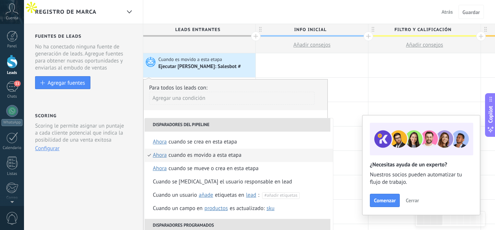
click at [298, 129] on li "Disparadores del pipeline" at bounding box center [238, 124] width 186 height 13
click at [170, 68] on div "Ejecutar [PERSON_NAME]: Salesbot #" at bounding box center [199, 66] width 83 height 7
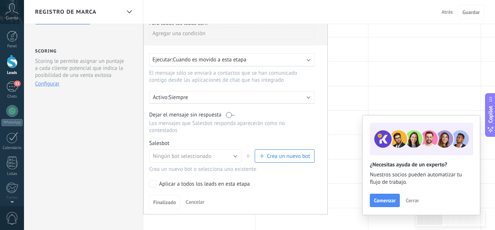
scroll to position [64, 0]
click at [238, 116] on div "Dejar el mensaje sin respuesta" at bounding box center [231, 114] width 165 height 7
click at [234, 157] on button "Ningún bot seleccionado" at bounding box center [195, 155] width 92 height 13
click at [269, 133] on p "Los mensajes que Salesbot responda aparecerán como no contestados" at bounding box center [231, 127] width 165 height 14
click at [292, 159] on span "Crea un nuevo bot" at bounding box center [288, 156] width 43 height 7
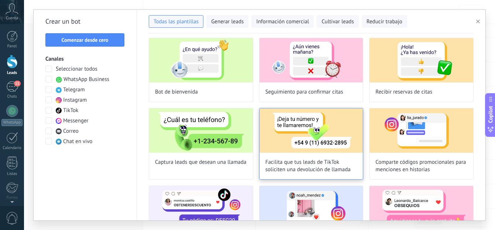
scroll to position [0, 0]
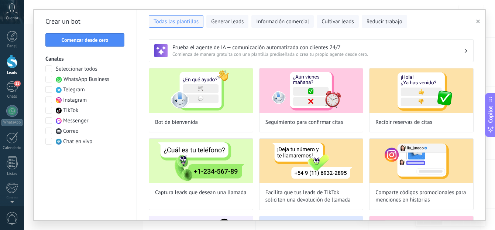
click at [88, 30] on div "Crear un bot Comenzar desde cero Canales Seleccionar todos WhatsApp Business Te…" at bounding box center [85, 115] width 103 height 210
click at [98, 41] on span "Comenzar desde cero" at bounding box center [85, 39] width 47 height 5
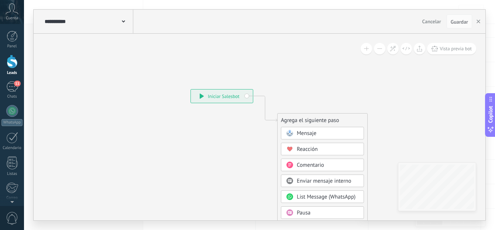
click at [324, 129] on div "Mensaje" at bounding box center [322, 133] width 83 height 13
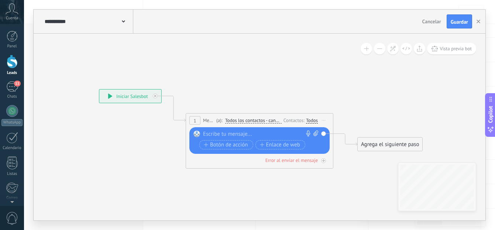
click at [238, 130] on div at bounding box center [258, 133] width 110 height 7
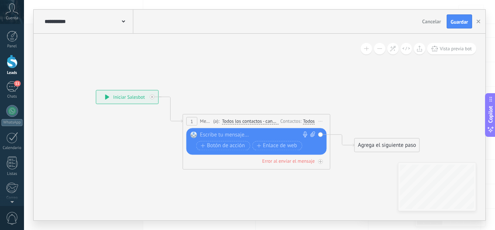
drag, startPoint x: 232, startPoint y: 135, endPoint x: 221, endPoint y: 136, distance: 10.4
click at [232, 135] on div at bounding box center [255, 134] width 110 height 7
click at [242, 135] on div at bounding box center [255, 134] width 110 height 7
paste div
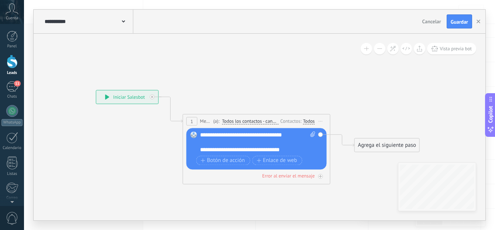
click at [200, 149] on div "**********" at bounding box center [254, 149] width 108 height 7
click at [303, 149] on div "**********" at bounding box center [254, 149] width 108 height 7
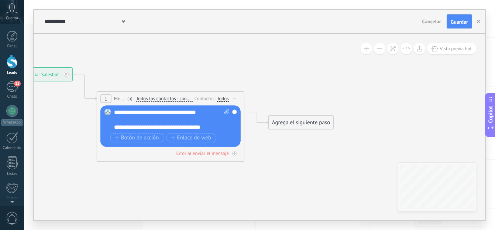
click at [295, 125] on div "Agrega el siguiente paso" at bounding box center [301, 122] width 65 height 12
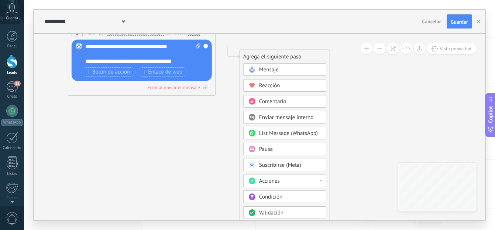
click at [303, 215] on div "Validación" at bounding box center [290, 212] width 62 height 7
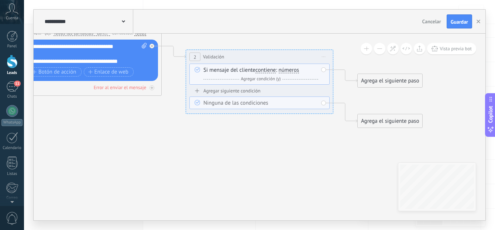
click at [296, 72] on span "números" at bounding box center [289, 70] width 21 height 6
click at [296, 72] on button "números" at bounding box center [321, 69] width 92 height 13
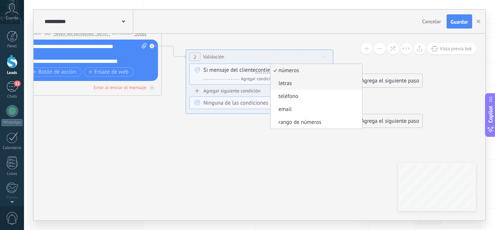
click at [300, 82] on span "letras" at bounding box center [314, 83] width 89 height 7
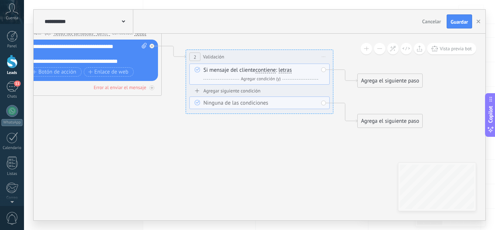
click at [367, 84] on div "Agrega el siguiente paso" at bounding box center [390, 81] width 65 height 12
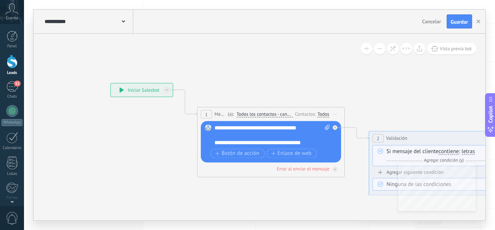
click at [393, 104] on icon at bounding box center [345, 145] width 839 height 495
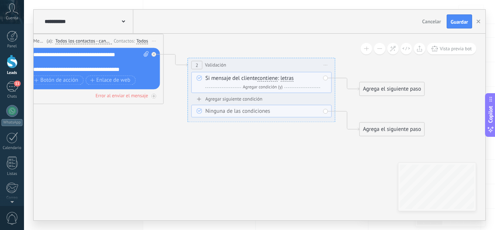
click at [379, 92] on div "Agrega el siguiente paso" at bounding box center [391, 89] width 65 height 12
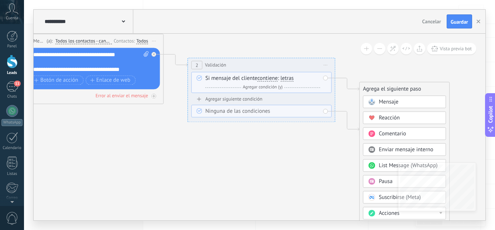
click at [371, 182] on circle at bounding box center [371, 180] width 7 height 7
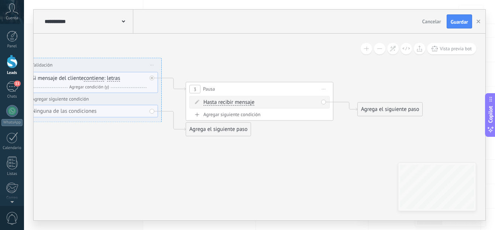
click at [282, 104] on div "Hasta recibir mensaje Hasta recibir mensaje Temporizador Excepto horas laborale…" at bounding box center [260, 102] width 115 height 7
click at [245, 103] on span "Hasta recibir mensaje" at bounding box center [228, 102] width 51 height 6
click at [245, 103] on button "Hasta recibir mensaje" at bounding box center [246, 102] width 92 height 13
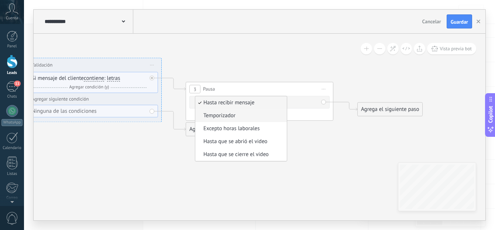
click at [245, 115] on span "Temporizador" at bounding box center [239, 115] width 89 height 7
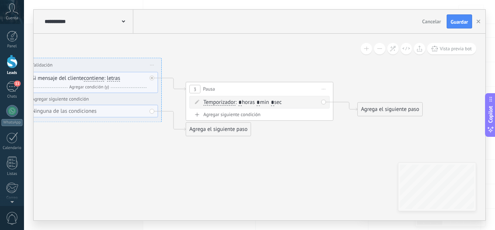
click at [263, 106] on div "Temporizador Hasta recibir mensaje Temporizador Excepto horas laborales Hasta q…" at bounding box center [260, 102] width 115 height 7
click at [260, 103] on input "*" at bounding box center [257, 103] width 3 height 6
type input "*"
click at [282, 102] on span ": * horas min * sec" at bounding box center [258, 102] width 46 height 7
click at [274, 102] on input "*" at bounding box center [272, 103] width 3 height 6
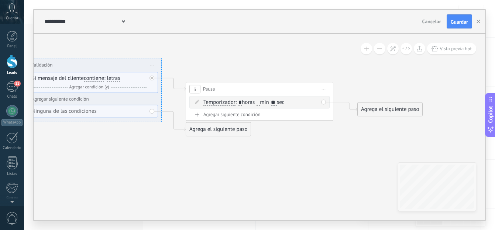
type input "**"
click at [300, 145] on icon at bounding box center [76, 72] width 1011 height 495
click at [372, 112] on div "Agrega el siguiente paso" at bounding box center [390, 109] width 65 height 12
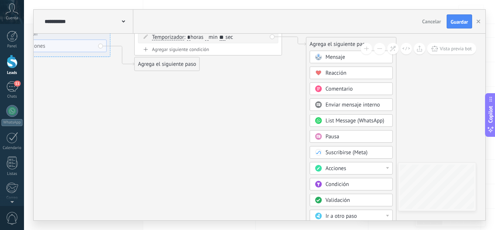
click at [383, 214] on div "Ir a otro paso" at bounding box center [356, 215] width 62 height 7
click at [393, 158] on div "Agrega el siguiente paso Mensaje Mensaje Mensaje Reacción Comentario Enviar men…" at bounding box center [351, 172] width 90 height 271
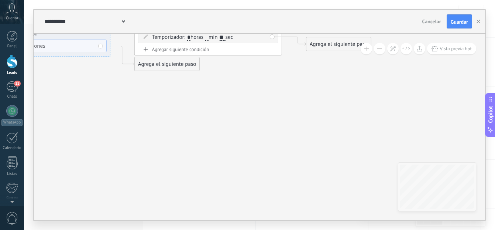
click at [317, 51] on div "Agrega el siguiente paso Mensaje Mensaje Mensaje Reacción Comentario Enviar men…" at bounding box center [338, 44] width 65 height 14
click at [317, 48] on div "Agrega el siguiente paso" at bounding box center [338, 44] width 65 height 12
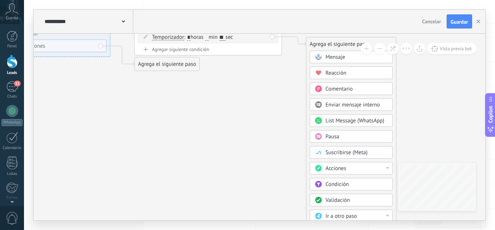
click at [379, 169] on div "Acciones" at bounding box center [356, 168] width 62 height 7
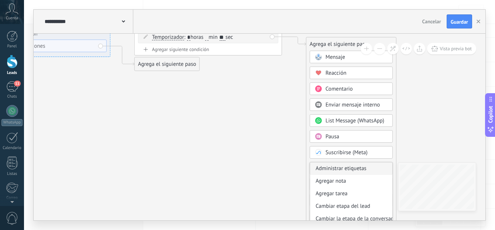
click at [379, 169] on div "Administrar etiquetas" at bounding box center [351, 168] width 82 height 13
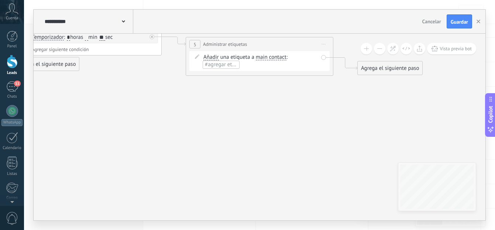
click at [261, 59] on span "main contact" at bounding box center [271, 57] width 31 height 6
click at [261, 59] on button "main contact" at bounding box center [298, 57] width 92 height 13
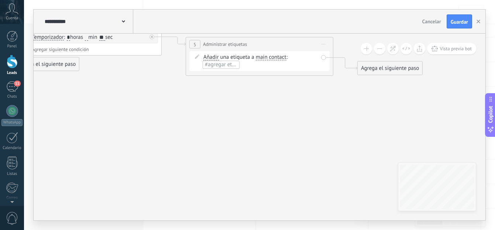
click at [210, 60] on span "Añadir" at bounding box center [210, 57] width 15 height 6
click at [210, 60] on button "Añadir" at bounding box center [246, 57] width 92 height 13
click at [230, 66] on span "#agregar etiquetas" at bounding box center [227, 64] width 44 height 7
click at [230, 66] on input "text" at bounding box center [221, 65] width 37 height 6
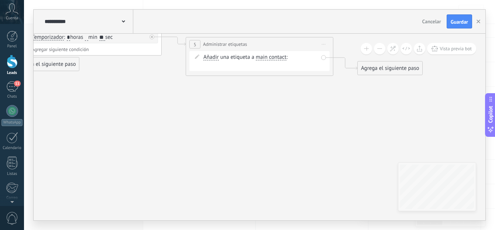
type input "*"
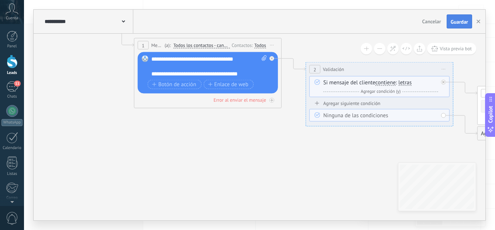
click at [446, 21] on button "Guardar" at bounding box center [458, 21] width 25 height 14
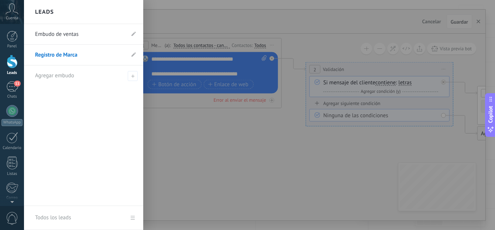
click at [18, 72] on div "Leads" at bounding box center [11, 72] width 21 height 5
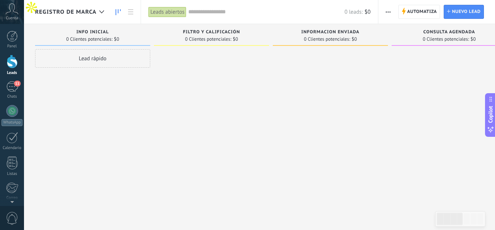
drag, startPoint x: 190, startPoint y: 73, endPoint x: 107, endPoint y: 65, distance: 83.1
click at [188, 73] on div at bounding box center [211, 115] width 115 height 133
click at [69, 59] on div "Lead rápido" at bounding box center [90, 58] width 115 height 18
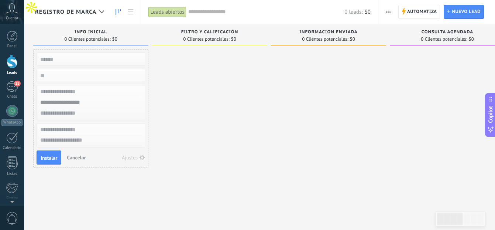
click at [293, 74] on div at bounding box center [328, 115] width 115 height 133
click at [409, 17] on span "Automatiza" at bounding box center [422, 11] width 30 height 13
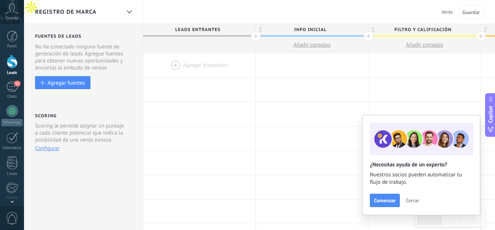
click at [197, 65] on div at bounding box center [199, 65] width 112 height 24
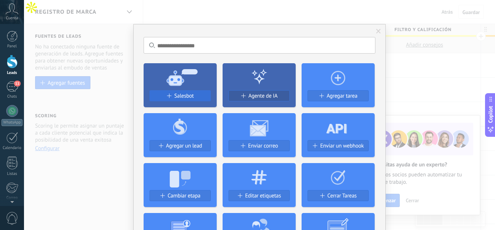
click at [198, 91] on button "Salesbot" at bounding box center [179, 95] width 61 height 11
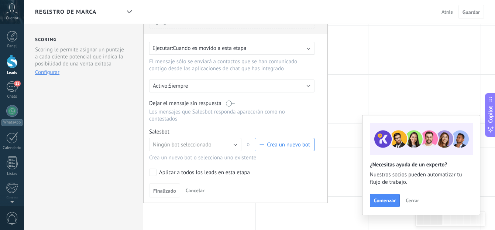
scroll to position [82, 0]
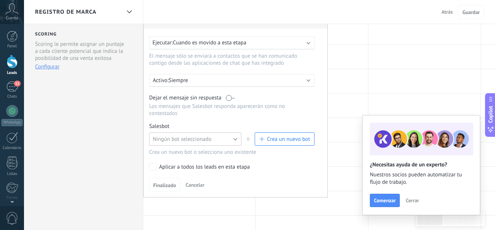
click at [239, 139] on button "Ningún bot seleccionado" at bounding box center [195, 138] width 92 height 13
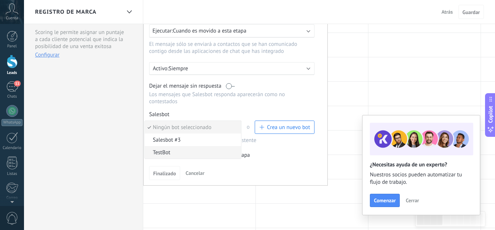
scroll to position [97, 0]
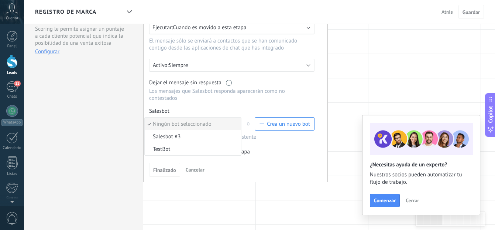
click at [54, 127] on div "Fuentes de leads Leads Entrantes Esta función capta leads de tus fuentes de gen…" at bounding box center [83, 197] width 119 height 541
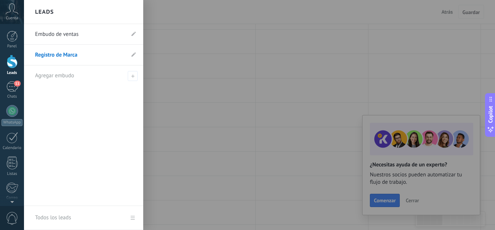
click at [14, 62] on div at bounding box center [12, 62] width 11 height 14
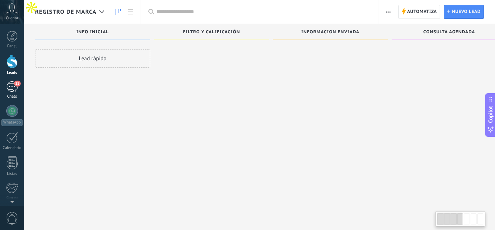
click at [15, 85] on span "11" at bounding box center [17, 83] width 6 height 6
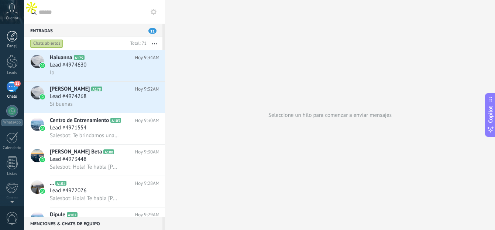
click at [14, 44] on div "Panel" at bounding box center [11, 46] width 21 height 5
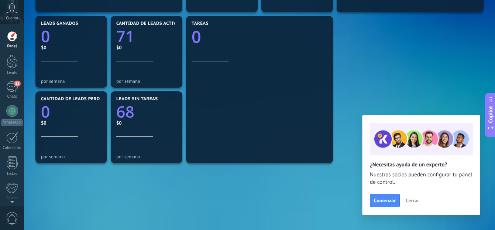
scroll to position [234, 0]
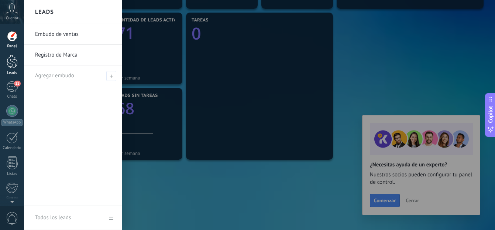
click at [10, 67] on div at bounding box center [12, 62] width 11 height 14
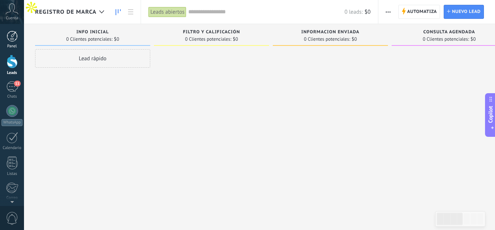
click at [18, 42] on link "Panel" at bounding box center [12, 40] width 24 height 18
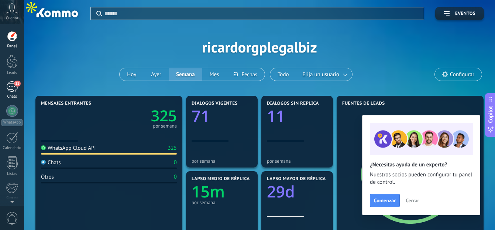
click at [6, 91] on link "11 Chats" at bounding box center [12, 90] width 24 height 18
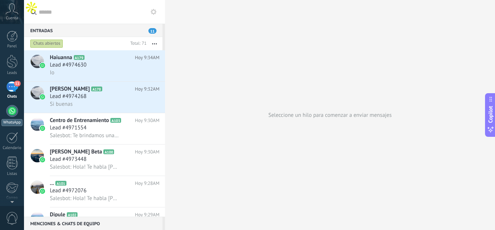
click at [9, 108] on div at bounding box center [12, 111] width 12 height 12
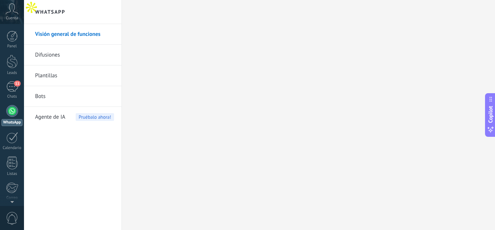
click at [51, 92] on link "Bots" at bounding box center [74, 96] width 79 height 21
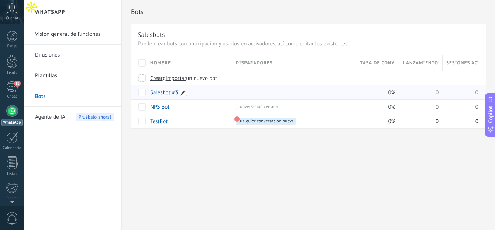
click at [184, 93] on span at bounding box center [183, 92] width 7 height 7
drag, startPoint x: 189, startPoint y: 93, endPoint x: 133, endPoint y: 90, distance: 55.4
click at [133, 90] on div "**********" at bounding box center [308, 91] width 355 height 73
click at [183, 92] on span at bounding box center [183, 92] width 7 height 7
click at [183, 92] on input "**********" at bounding box center [189, 93] width 76 height 12
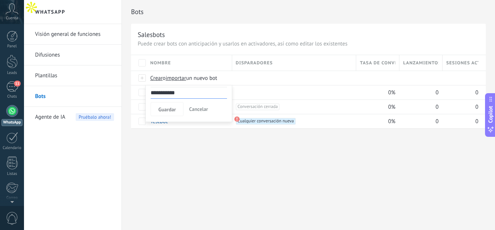
click at [183, 92] on input "**********" at bounding box center [189, 93] width 76 height 12
type input "**********"
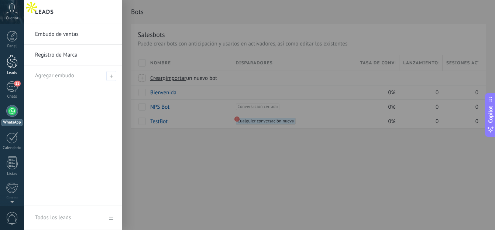
click at [10, 63] on div at bounding box center [12, 62] width 11 height 14
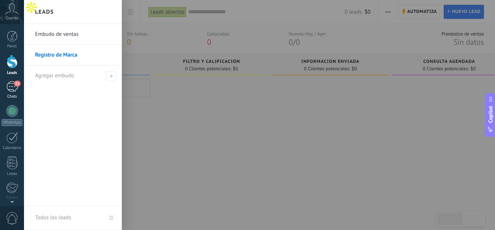
click at [12, 88] on div "11" at bounding box center [12, 86] width 12 height 11
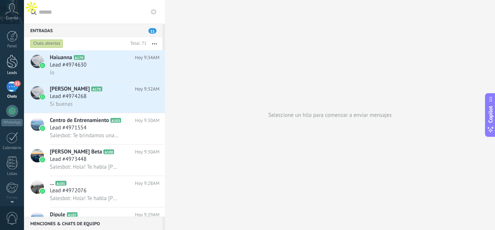
click at [15, 62] on div at bounding box center [12, 62] width 11 height 14
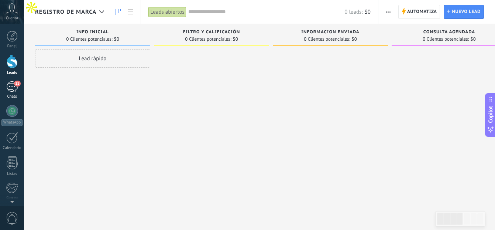
click at [15, 90] on div "11" at bounding box center [12, 86] width 12 height 11
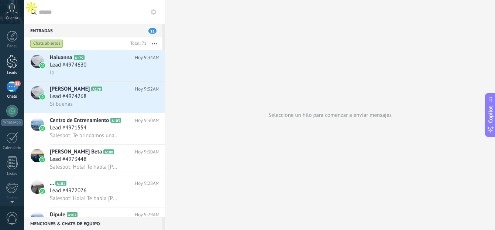
click at [13, 67] on div at bounding box center [12, 62] width 11 height 14
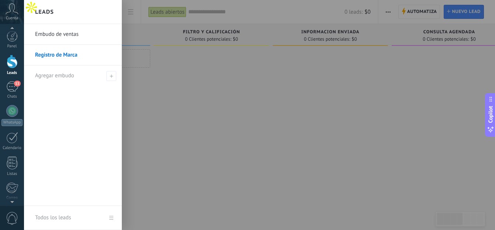
scroll to position [13, 0]
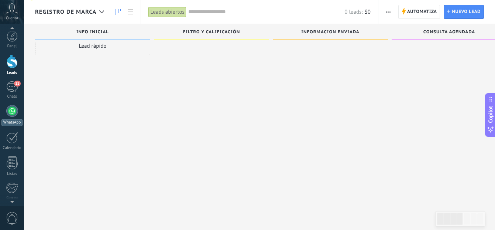
click at [10, 105] on link "WhatsApp" at bounding box center [12, 115] width 24 height 21
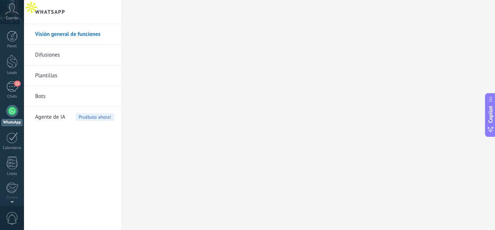
click at [42, 94] on link "Bots" at bounding box center [74, 96] width 79 height 21
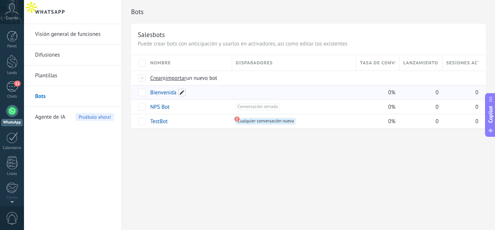
click at [180, 92] on span at bounding box center [181, 92] width 7 height 7
click at [165, 109] on span "Guardar" at bounding box center [166, 109] width 17 height 5
click at [196, 110] on span "Cancelar" at bounding box center [198, 109] width 19 height 7
click at [161, 94] on link "Bienvenida" at bounding box center [163, 92] width 26 height 7
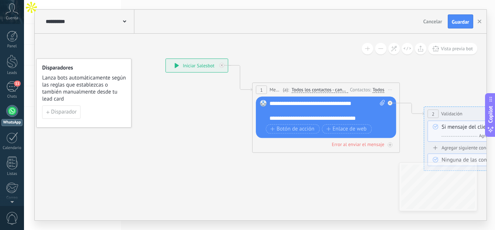
click at [369, 117] on div "**********" at bounding box center [326, 111] width 115 height 22
drag, startPoint x: 366, startPoint y: 118, endPoint x: 271, endPoint y: 120, distance: 94.9
click at [271, 120] on div "**********" at bounding box center [326, 111] width 115 height 22
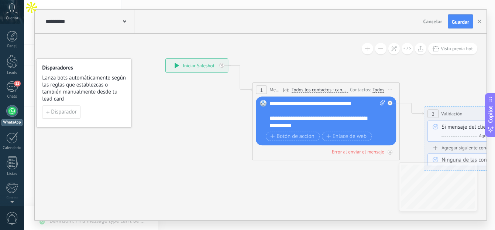
click at [336, 122] on div "**********" at bounding box center [326, 115] width 115 height 30
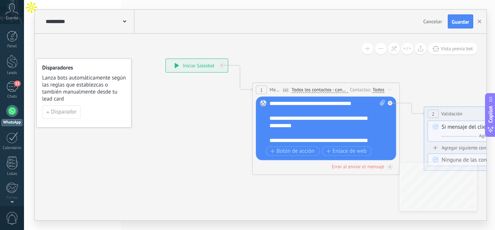
scroll to position [7, 0]
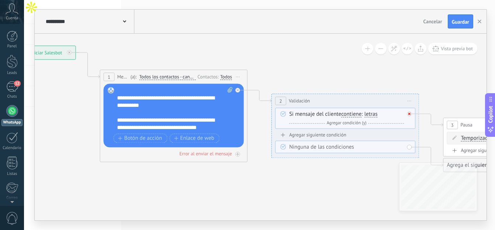
click at [410, 115] on div at bounding box center [409, 113] width 5 height 5
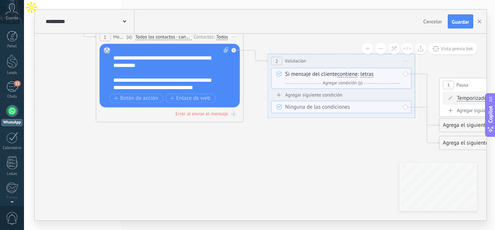
drag, startPoint x: 383, startPoint y: 69, endPoint x: 378, endPoint y: 80, distance: 11.9
click at [378, 80] on div "Si mensaje del cliente contiene es igual a no es igual contiene no contiene tie…" at bounding box center [341, 78] width 140 height 21
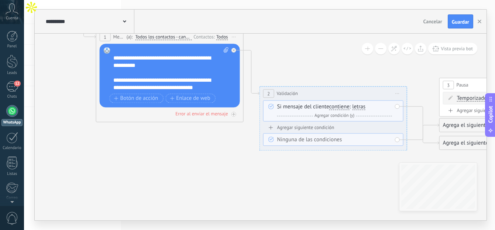
drag, startPoint x: 364, startPoint y: 66, endPoint x: 356, endPoint y: 99, distance: 33.7
click at [356, 99] on div "**********" at bounding box center [333, 93] width 147 height 14
click at [397, 93] on icon at bounding box center [398, 93] width 4 height 1
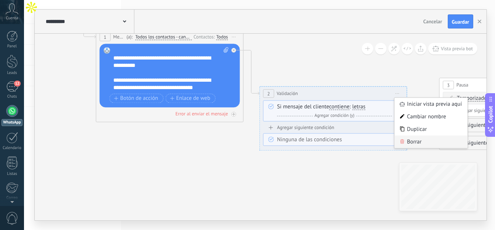
click at [421, 141] on div "Borrar" at bounding box center [430, 141] width 73 height 13
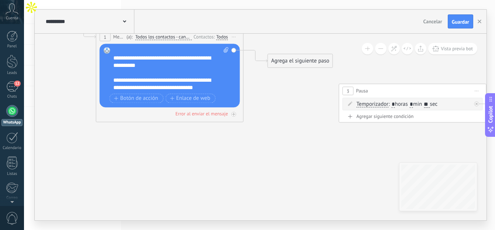
drag, startPoint x: 452, startPoint y: 83, endPoint x: 340, endPoint y: 93, distance: 112.6
click at [342, 93] on div "3" at bounding box center [347, 90] width 11 height 8
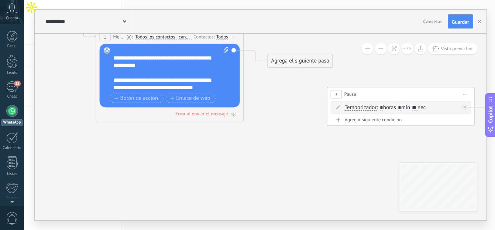
click at [465, 95] on span "Iniciar vista previa aquí Cambiar nombre Duplicar Borrar" at bounding box center [465, 94] width 12 height 11
click at [476, 142] on div "Borrar" at bounding box center [498, 142] width 73 height 13
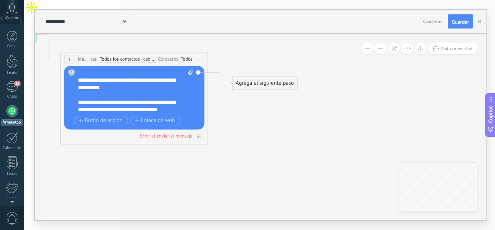
click at [250, 86] on div "Agrega el siguiente paso" at bounding box center [264, 83] width 65 height 12
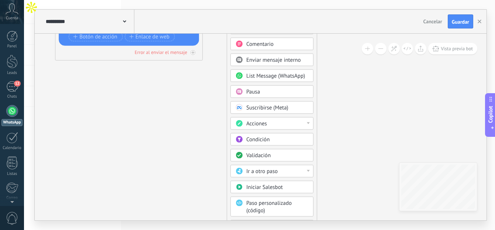
click at [274, 119] on div "Acciones" at bounding box center [271, 123] width 83 height 13
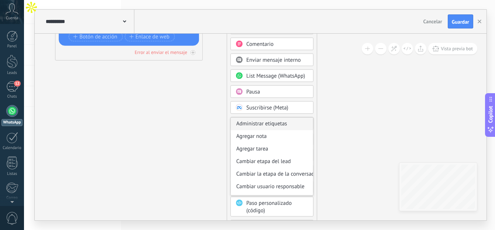
click at [276, 123] on div "Administrar etiquetas" at bounding box center [272, 123] width 82 height 13
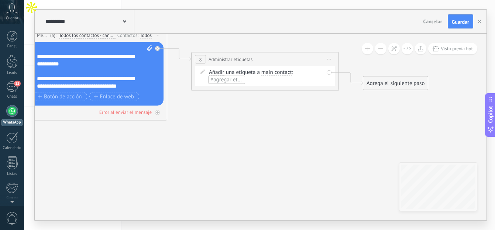
click at [234, 80] on span "#agregar etiquetas" at bounding box center [232, 79] width 44 height 7
click at [234, 80] on input "text" at bounding box center [227, 80] width 37 height 6
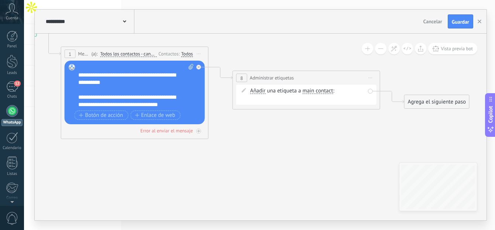
click at [370, 79] on span "Iniciar vista previa aquí Cambiar nombre Duplicar Borrar" at bounding box center [371, 77] width 12 height 11
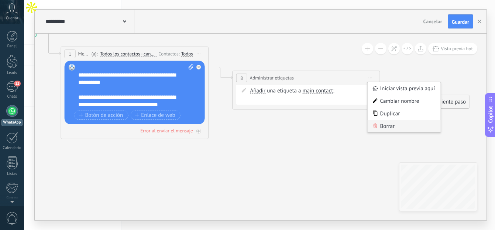
click at [395, 128] on div "Borrar" at bounding box center [404, 126] width 73 height 13
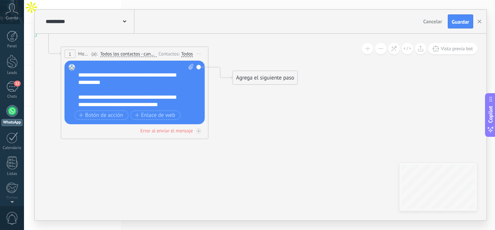
click at [246, 84] on div "Agrega el siguiente paso Mensaje Mensaje Mensaje Reacción Comentario Enviar men…" at bounding box center [264, 77] width 65 height 14
click at [248, 81] on div "Agrega el siguiente paso" at bounding box center [265, 78] width 65 height 12
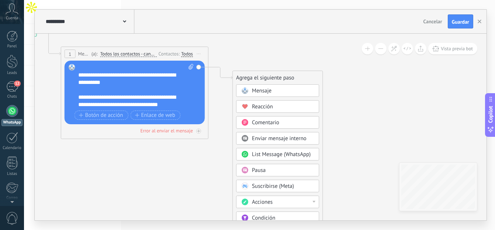
click at [270, 90] on span "Mensaje" at bounding box center [262, 90] width 20 height 7
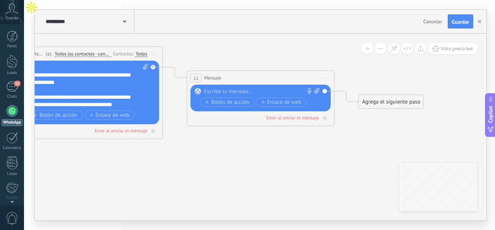
click at [323, 77] on icon at bounding box center [325, 77] width 4 height 1
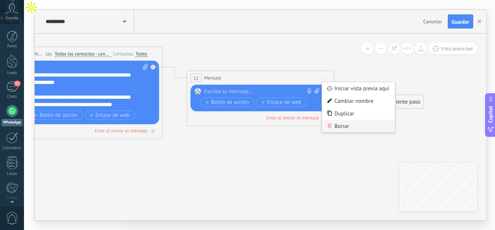
click at [351, 124] on div "Borrar" at bounding box center [358, 126] width 73 height 13
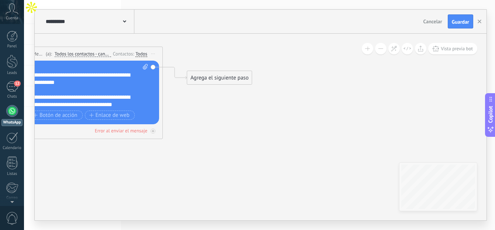
click at [224, 80] on div "Agrega el siguiente paso" at bounding box center [219, 78] width 65 height 12
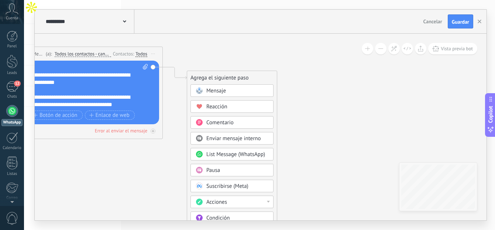
click at [243, 169] on div "Pausa" at bounding box center [237, 169] width 62 height 7
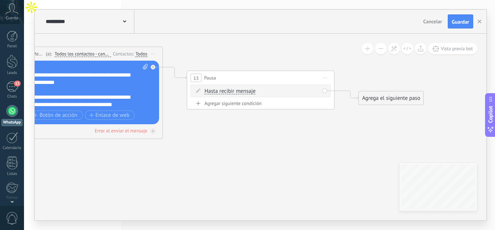
scroll to position [0, 0]
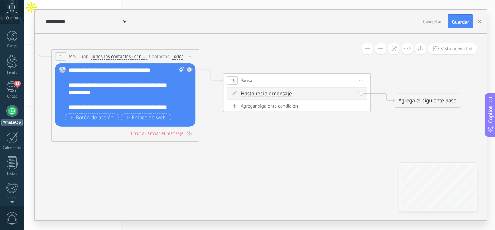
drag, startPoint x: 176, startPoint y: 146, endPoint x: 213, endPoint y: 149, distance: 36.3
click at [212, 149] on icon at bounding box center [371, 91] width 1182 height 500
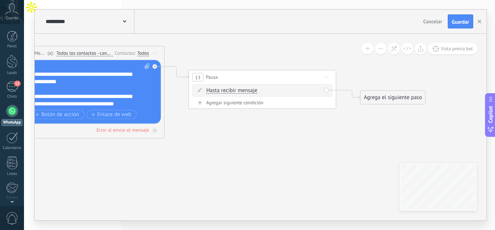
click at [235, 91] on span "Hasta recibir mensaje" at bounding box center [231, 90] width 51 height 6
click at [235, 91] on button "Hasta recibir mensaje" at bounding box center [249, 90] width 92 height 13
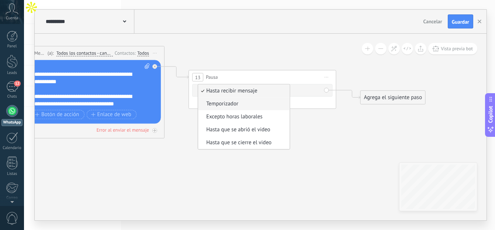
click at [235, 103] on span "Temporizador" at bounding box center [242, 103] width 89 height 7
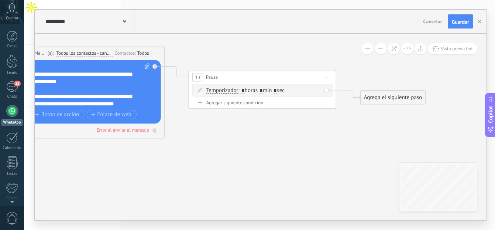
drag, startPoint x: 284, startPoint y: 89, endPoint x: 261, endPoint y: 91, distance: 23.3
click at [283, 89] on span ": * horas * min * sec" at bounding box center [261, 90] width 46 height 7
click at [263, 91] on input "*" at bounding box center [260, 91] width 3 height 6
type input "*"
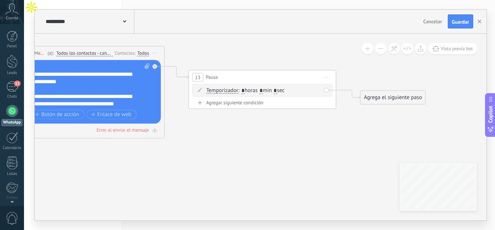
click at [284, 90] on span ": * horas * min * sec" at bounding box center [261, 90] width 46 height 7
click at [277, 90] on input "*" at bounding box center [274, 91] width 3 height 6
type input "*"
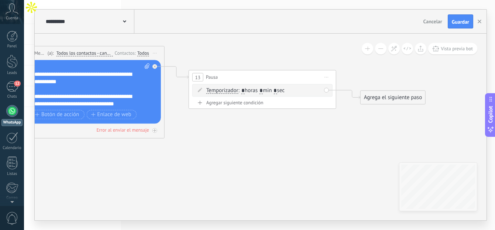
click at [389, 96] on div "Agrega el siguiente paso" at bounding box center [393, 97] width 65 height 12
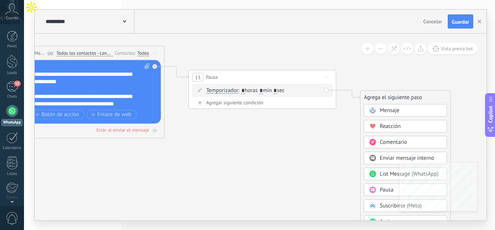
click at [392, 107] on span "Mensaje" at bounding box center [390, 110] width 20 height 7
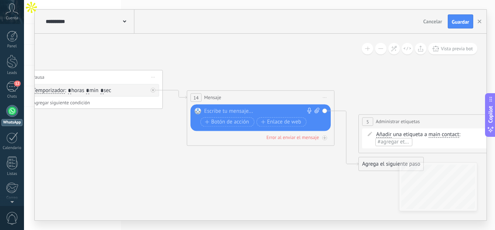
click at [291, 111] on div at bounding box center [259, 110] width 110 height 7
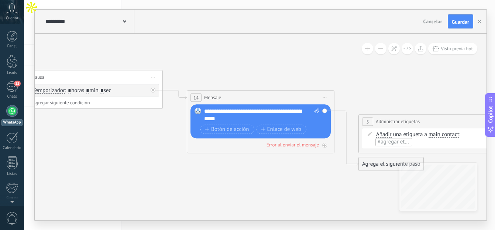
click at [261, 166] on icon at bounding box center [163, 96] width 1182 height 518
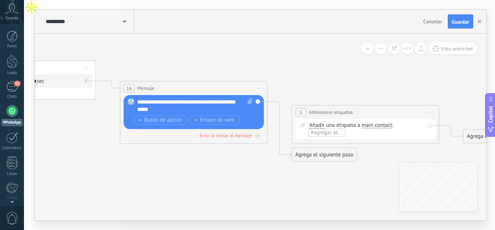
click at [429, 112] on icon at bounding box center [430, 112] width 4 height 1
click at [451, 160] on div "Borrar" at bounding box center [463, 160] width 73 height 13
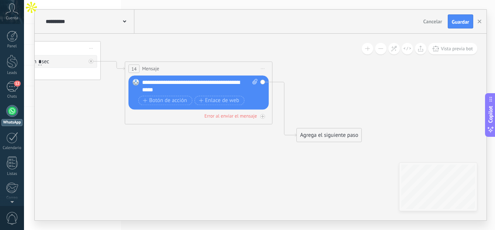
click at [304, 135] on div "Agrega el siguiente paso" at bounding box center [329, 135] width 65 height 12
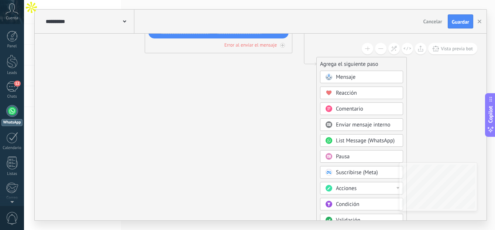
click at [342, 218] on span "Validación" at bounding box center [348, 219] width 24 height 7
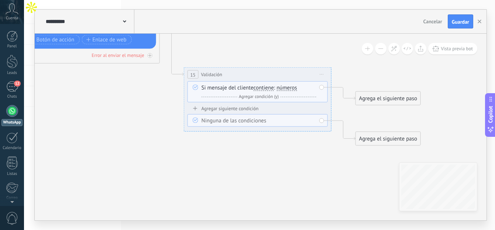
click at [289, 87] on span "números" at bounding box center [286, 88] width 21 height 6
click at [289, 87] on button "números" at bounding box center [319, 87] width 92 height 13
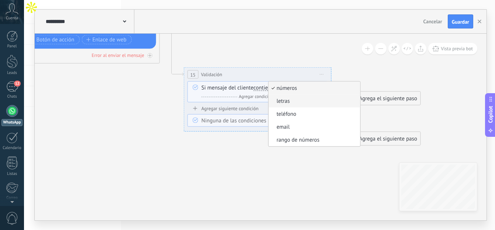
click at [296, 99] on span "letras" at bounding box center [312, 100] width 89 height 7
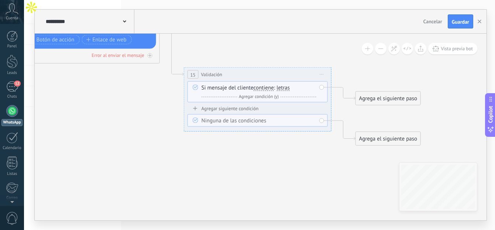
click at [394, 100] on div "Agrega el siguiente paso" at bounding box center [388, 98] width 65 height 12
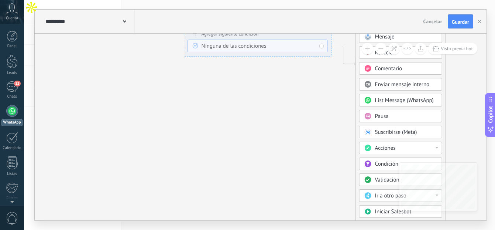
click at [388, 149] on span "Acciones" at bounding box center [385, 147] width 21 height 7
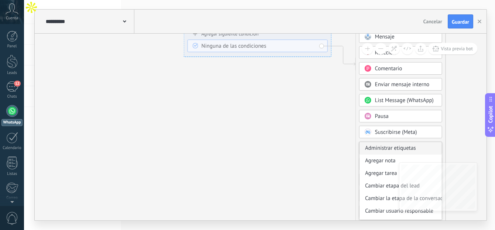
click at [390, 149] on div "Administrar etiquetas" at bounding box center [400, 148] width 82 height 13
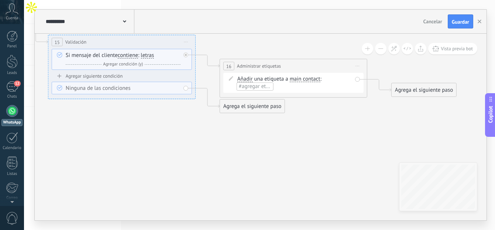
click at [254, 91] on div "Añadir Añadir Eliminar Añadir Añadir Eliminar una etiqueta a main contact main …" at bounding box center [293, 83] width 140 height 20
click at [252, 88] on span "#agregar etiquetas" at bounding box center [261, 86] width 44 height 7
click at [246, 80] on span "Añadir" at bounding box center [244, 79] width 15 height 6
click at [246, 80] on button "Añadir" at bounding box center [280, 78] width 92 height 13
click at [246, 80] on span "Añadir" at bounding box center [273, 79] width 89 height 7
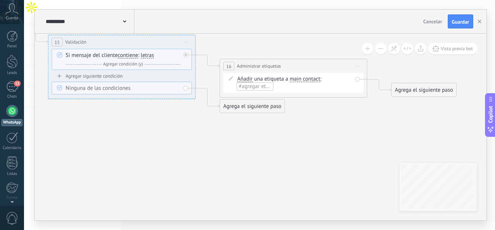
click at [245, 88] on span "#agregar etiquetas" at bounding box center [261, 86] width 44 height 7
type input "**********"
click at [397, 87] on div "Agrega el siguiente paso" at bounding box center [424, 90] width 65 height 12
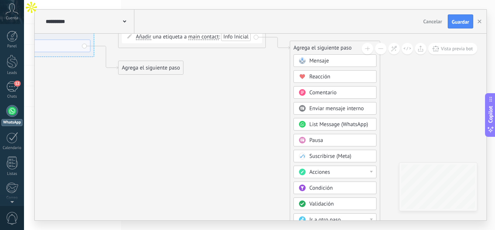
click at [349, 175] on div "Acciones" at bounding box center [340, 171] width 62 height 7
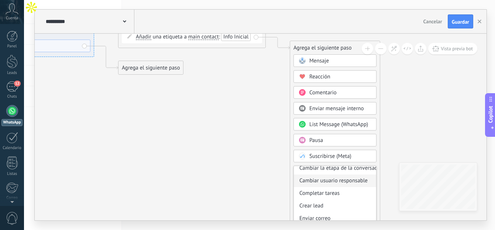
scroll to position [42, 0]
click at [335, 169] on div "Cambiar etapa del lead" at bounding box center [335, 167] width 82 height 13
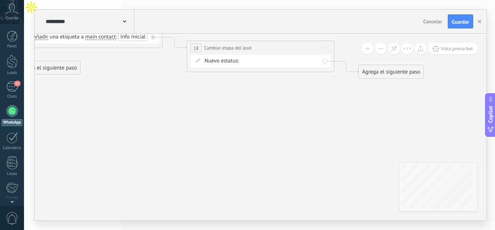
click at [0, 0] on div "Contactado Solicitud procesada Servicio reservado Especialista asignado Factura…" at bounding box center [0, 0] width 0 height 0
click at [0, 0] on label "Contactado" at bounding box center [0, 0] width 0 height 0
click at [0, 0] on div "Contactado Solicitud procesada Servicio reservado Especialista asignado Factura…" at bounding box center [0, 0] width 0 height 0
click at [0, 0] on label "Contactado" at bounding box center [0, 0] width 0 height 0
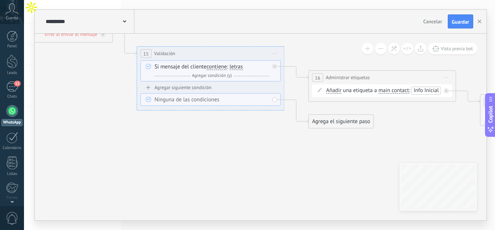
click at [207, 100] on div "Ninguna de las condiciones" at bounding box center [211, 99] width 115 height 7
click at [197, 84] on div "Agregar siguiente condición" at bounding box center [210, 87] width 140 height 6
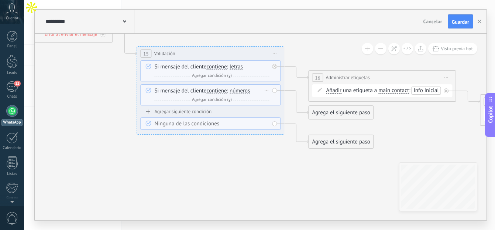
click at [274, 92] on div "Si mensaje del cliente contiene es igual a no es igual contiene no contiene tie…" at bounding box center [210, 94] width 140 height 21
click at [274, 90] on div "Si mensaje del cliente contiene es igual a no es igual contiene no contiene tie…" at bounding box center [210, 94] width 140 height 21
click at [268, 88] on div "Borrar" at bounding box center [266, 90] width 8 height 11
click at [269, 100] on icon at bounding box center [270, 100] width 4 height 4
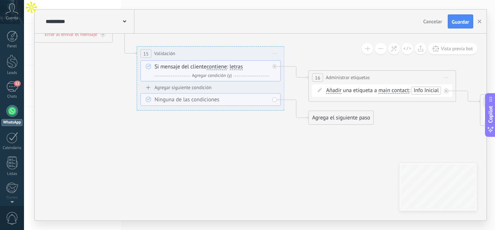
click at [331, 123] on div "Agrega el siguiente paso" at bounding box center [340, 117] width 65 height 12
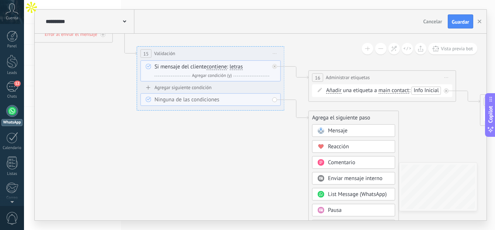
click at [333, 132] on span "Mensaje" at bounding box center [338, 130] width 20 height 7
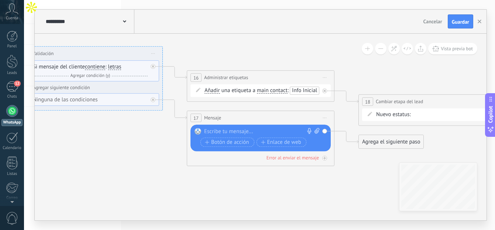
click at [291, 130] on div at bounding box center [259, 131] width 110 height 7
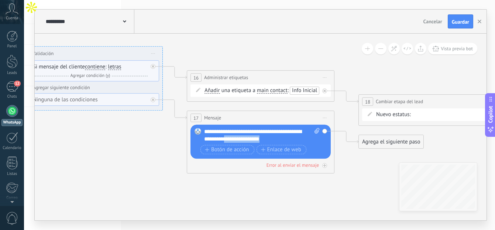
drag, startPoint x: 287, startPoint y: 139, endPoint x: 235, endPoint y: 139, distance: 52.8
click at [235, 139] on div "**********" at bounding box center [261, 135] width 115 height 15
drag, startPoint x: 242, startPoint y: 138, endPoint x: 246, endPoint y: 136, distance: 4.6
click at [241, 137] on div "**********" at bounding box center [261, 135] width 115 height 15
drag, startPoint x: 256, startPoint y: 137, endPoint x: 178, endPoint y: 131, distance: 78.4
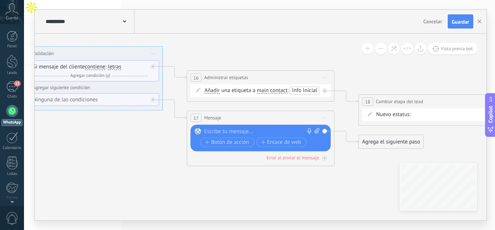
click at [325, 120] on span "Iniciar vista previa aquí Cambiar nombre Duplicar Borrar" at bounding box center [325, 117] width 12 height 11
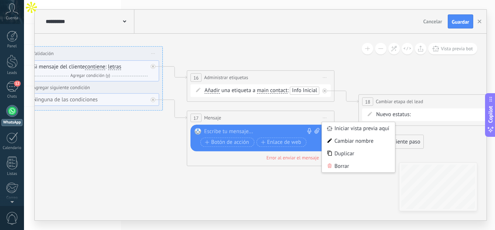
click at [350, 166] on div "Borrar" at bounding box center [358, 165] width 73 height 13
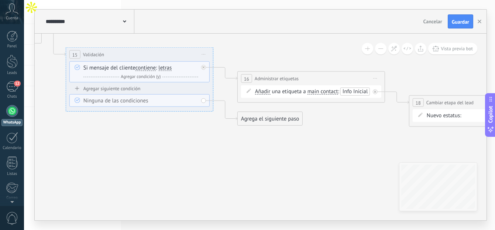
click at [250, 115] on div "Agrega el siguiente paso" at bounding box center [270, 119] width 65 height 12
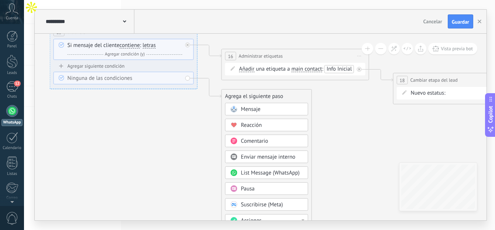
click at [257, 187] on div "Pausa" at bounding box center [272, 188] width 62 height 7
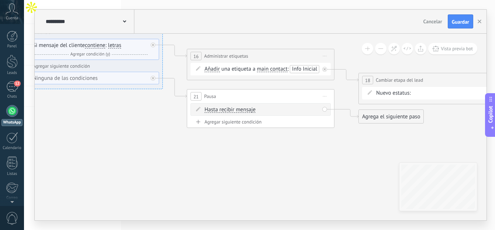
click at [243, 110] on span "Hasta recibir mensaje" at bounding box center [229, 110] width 51 height 6
click at [243, 110] on button "Hasta recibir mensaje" at bounding box center [247, 109] width 92 height 13
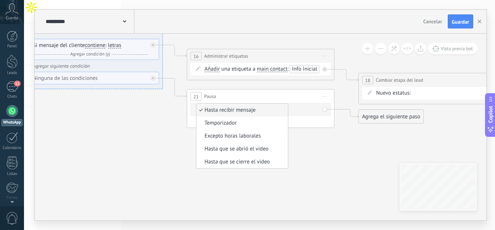
click at [243, 110] on span "Hasta recibir mensaje" at bounding box center [240, 109] width 89 height 7
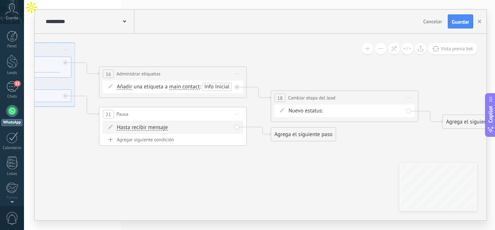
click at [290, 136] on div "Agrega el siguiente paso" at bounding box center [303, 134] width 65 height 12
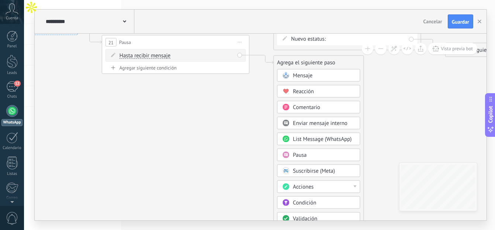
click at [318, 182] on div "Acciones" at bounding box center [318, 186] width 83 height 13
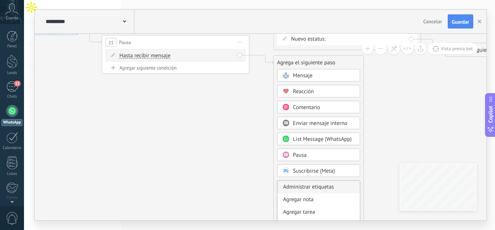
click at [321, 188] on div "Administrar etiquetas" at bounding box center [318, 186] width 82 height 13
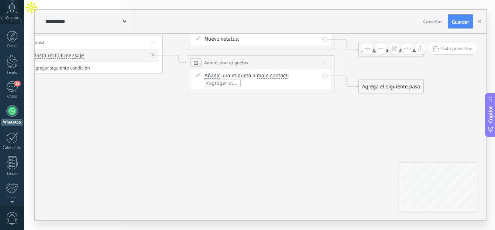
click at [230, 86] on li "#agregar etiquetas" at bounding box center [222, 83] width 37 height 8
click at [227, 94] on span "Info Inicial" at bounding box center [218, 97] width 30 height 10
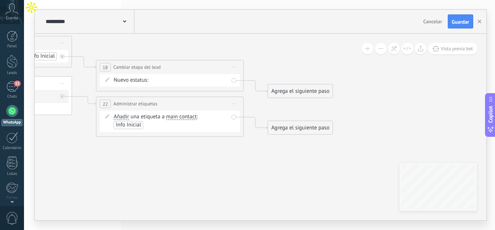
click at [288, 129] on div "Agrega el siguiente paso" at bounding box center [300, 127] width 65 height 12
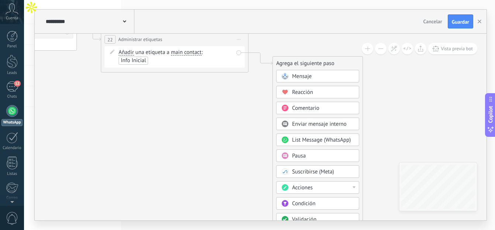
click at [318, 189] on div "Acciones" at bounding box center [323, 187] width 62 height 7
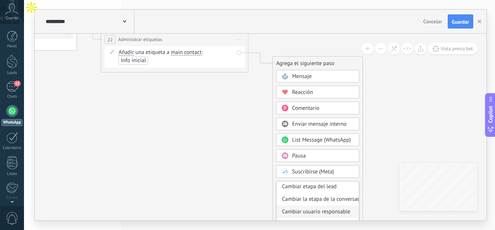
scroll to position [40, 0]
click at [324, 200] on div "Cambiar la etapa de la conversación" at bounding box center [317, 197] width 82 height 13
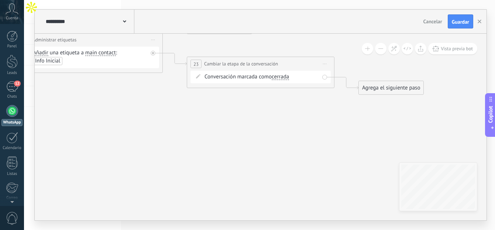
click at [285, 77] on span "cerrada" at bounding box center [280, 77] width 17 height 6
click at [285, 77] on button "cerrada" at bounding box center [314, 76] width 92 height 13
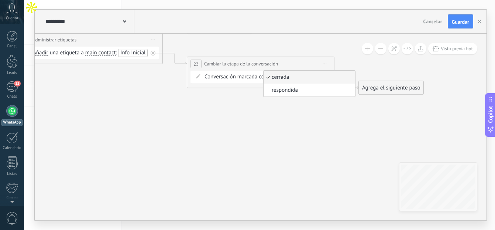
click at [246, 86] on div "**********" at bounding box center [261, 71] width 148 height 31
click at [321, 64] on span "Iniciar vista previa aquí Cambiar nombre Duplicar Borrar" at bounding box center [325, 63] width 12 height 11
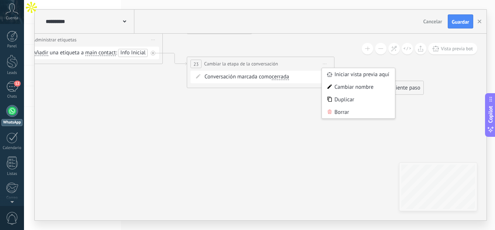
drag, startPoint x: 248, startPoint y: 75, endPoint x: 246, endPoint y: 79, distance: 5.0
click at [248, 75] on div "Conversación marcada como cerrada cerrada respondida cerrada cerrada respondida" at bounding box center [261, 76] width 115 height 7
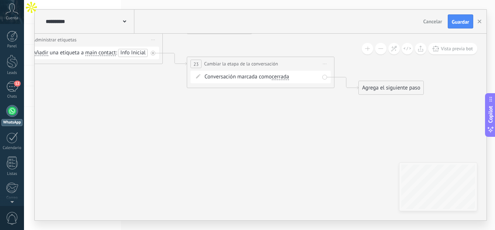
click at [197, 75] on icon at bounding box center [198, 76] width 4 height 4
click at [323, 63] on span "Iniciar vista previa aquí Cambiar nombre Duplicar Borrar" at bounding box center [325, 63] width 12 height 11
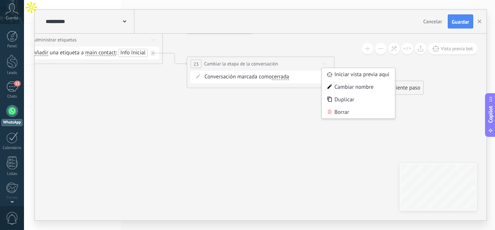
drag, startPoint x: 349, startPoint y: 113, endPoint x: 276, endPoint y: 106, distance: 73.1
click at [348, 113] on div "Borrar" at bounding box center [358, 112] width 73 height 13
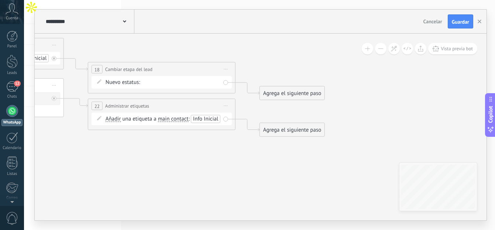
click at [280, 130] on div "Agrega el siguiente paso" at bounding box center [292, 130] width 65 height 12
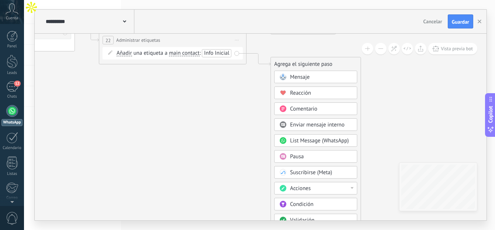
click at [308, 190] on span "Acciones" at bounding box center [300, 187] width 21 height 7
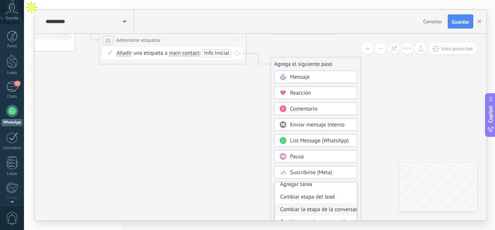
scroll to position [29, 0]
click at [318, 194] on div "Cambiar etapa del lead" at bounding box center [316, 197] width 82 height 13
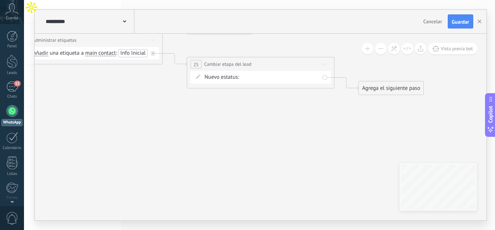
click at [0, 0] on div "Contactado Solicitud procesada Servicio reservado Especialista asignado Factura…" at bounding box center [0, 0] width 0 height 0
click at [269, 97] on label at bounding box center [280, 90] width 77 height 13
click at [0, 0] on label "Info inicial" at bounding box center [0, 0] width 0 height 0
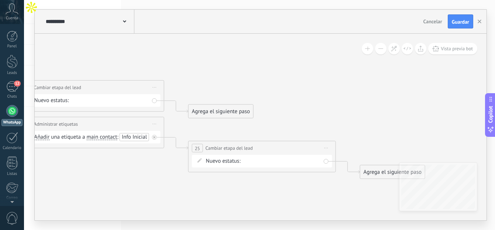
click at [71, 100] on div "Contactado Solicitud procesada Servicio reservado Especialista asignado Factura…" at bounding box center [71, 100] width 0 height 9
click at [0, 0] on div "Contactado Solicitud procesada Servicio reservado Especialista asignado Factura…" at bounding box center [0, 0] width 0 height 0
click at [95, 120] on span at bounding box center [93, 116] width 37 height 6
click at [0, 0] on label "Info inicial" at bounding box center [0, 0] width 0 height 0
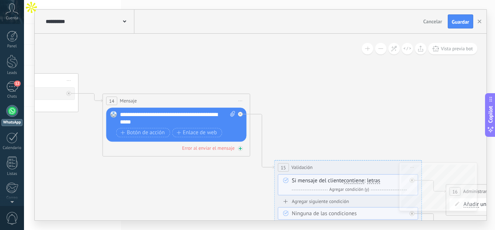
click at [219, 148] on div "Error al enviar el mensaje" at bounding box center [208, 148] width 52 height 6
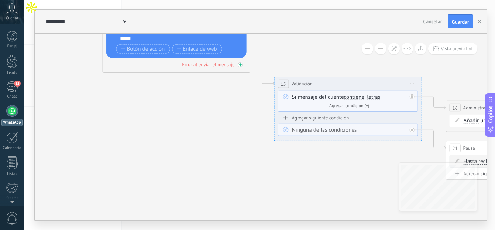
click at [237, 64] on div "Error al enviar el mensaje" at bounding box center [176, 64] width 140 height 7
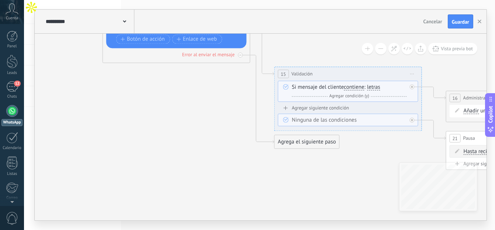
click at [283, 128] on div "**********" at bounding box center [348, 98] width 148 height 64
click at [293, 137] on div "Agrega el siguiente paso" at bounding box center [307, 141] width 65 height 12
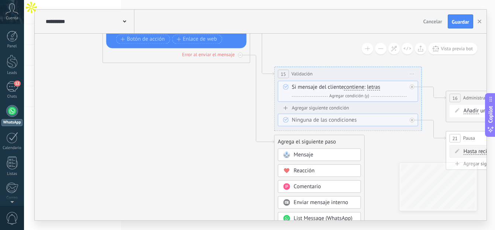
click at [293, 137] on div "Agrega el siguiente paso" at bounding box center [320, 141] width 90 height 12
click at [238, 56] on div at bounding box center [240, 54] width 5 height 5
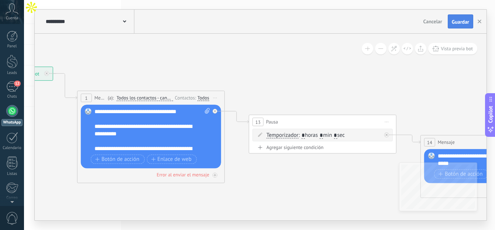
click at [452, 28] on button "Guardar" at bounding box center [460, 21] width 25 height 14
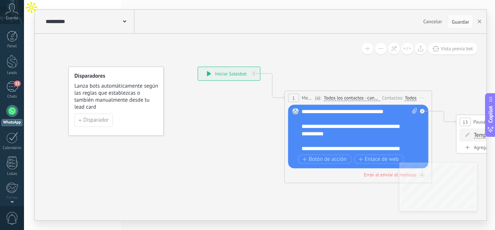
click at [230, 73] on div "**********" at bounding box center [229, 73] width 62 height 13
click at [104, 119] on span "Disparador" at bounding box center [95, 119] width 25 height 5
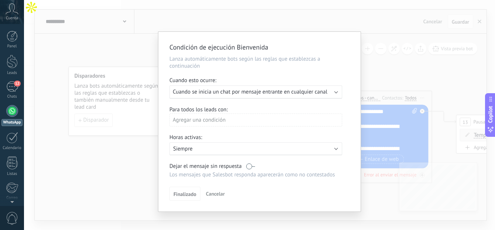
click at [232, 120] on div "Agregar una condición" at bounding box center [255, 119] width 173 height 13
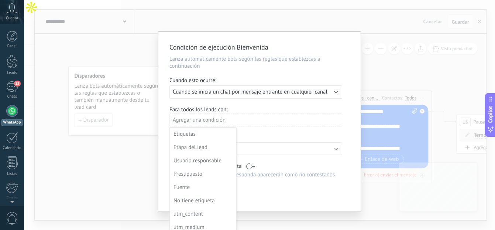
click at [264, 108] on div at bounding box center [259, 121] width 202 height 179
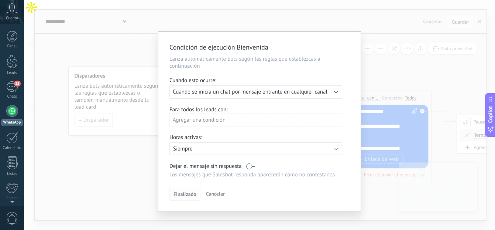
click at [192, 193] on span "Finalizado" at bounding box center [184, 193] width 23 height 5
click at [215, 197] on button "Cancelar" at bounding box center [215, 193] width 25 height 11
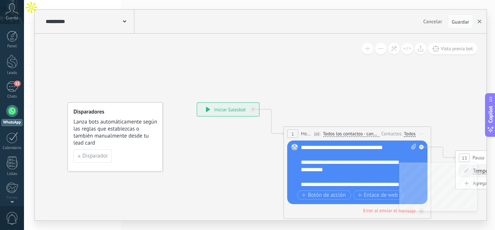
click at [479, 20] on icon "button" at bounding box center [479, 22] width 4 height 4
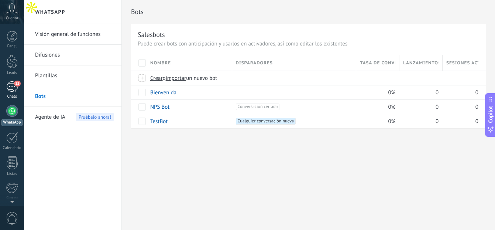
click at [19, 93] on link "12 Chats" at bounding box center [12, 90] width 24 height 18
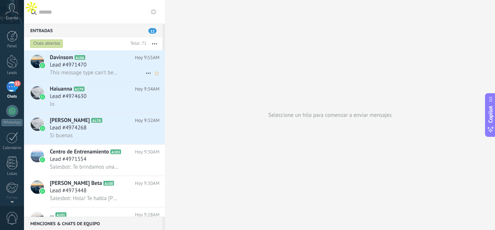
click at [107, 63] on div "Lead #4971470" at bounding box center [105, 64] width 110 height 7
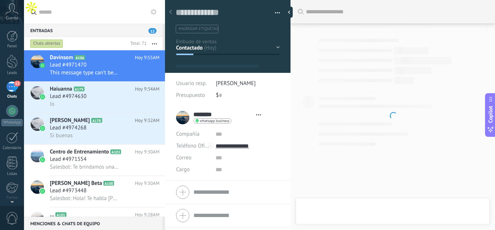
type textarea "**********"
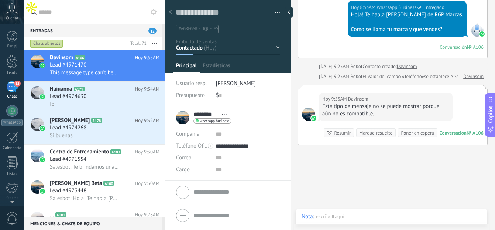
scroll to position [11, 0]
click at [13, 118] on link "WhatsApp" at bounding box center [12, 115] width 24 height 21
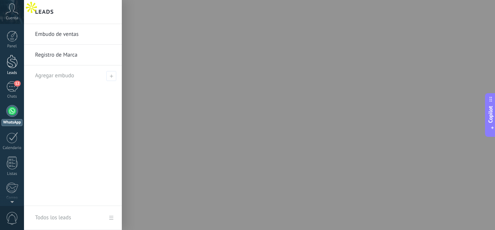
click at [7, 74] on div "Leads" at bounding box center [11, 72] width 21 height 5
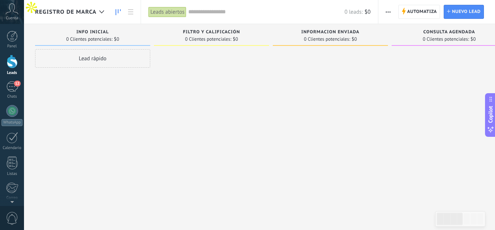
click at [114, 60] on div "Lead rápido" at bounding box center [92, 58] width 115 height 18
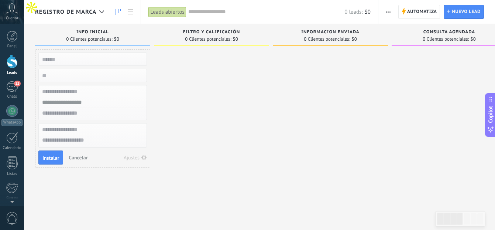
click at [175, 80] on div at bounding box center [211, 115] width 115 height 133
click at [74, 158] on span "Cancelar" at bounding box center [78, 157] width 19 height 7
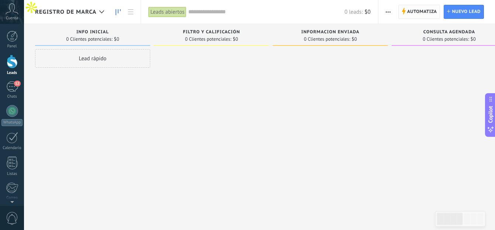
click at [422, 6] on span "Automatiza" at bounding box center [422, 11] width 30 height 13
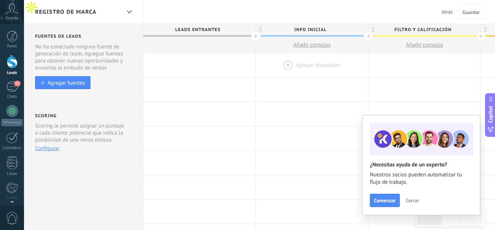
click at [316, 67] on div at bounding box center [312, 65] width 112 height 24
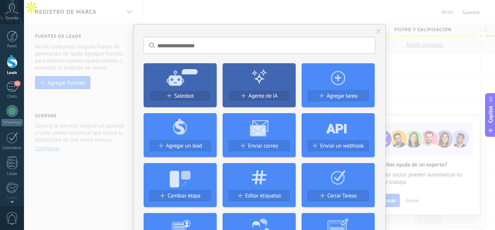
click at [191, 80] on icon at bounding box center [180, 76] width 73 height 27
click at [377, 32] on span at bounding box center [378, 31] width 5 height 5
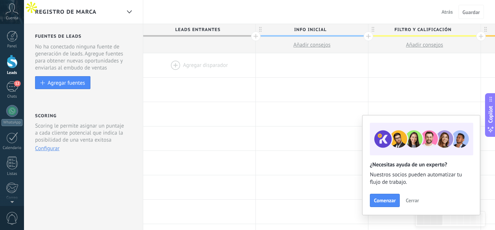
click at [199, 64] on div at bounding box center [199, 65] width 112 height 24
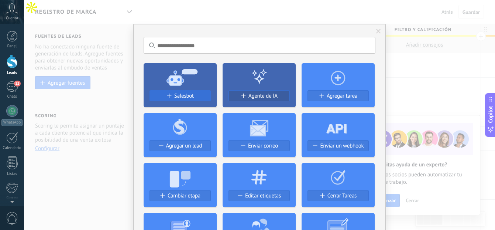
click at [185, 100] on button "Salesbot" at bounding box center [179, 95] width 61 height 11
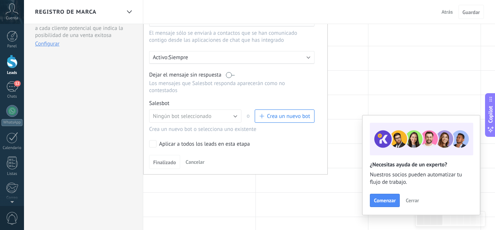
scroll to position [125, 0]
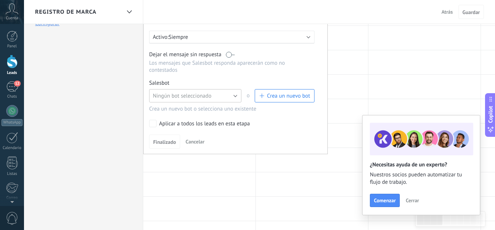
click at [221, 97] on button "Ningún bot seleccionado" at bounding box center [195, 95] width 92 height 13
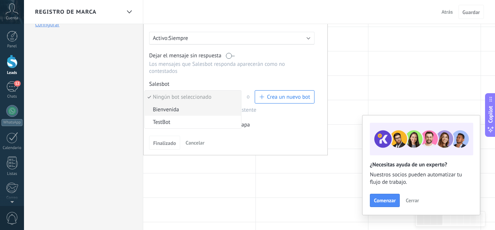
click at [191, 111] on span "Bienvenida" at bounding box center [192, 109] width 94 height 7
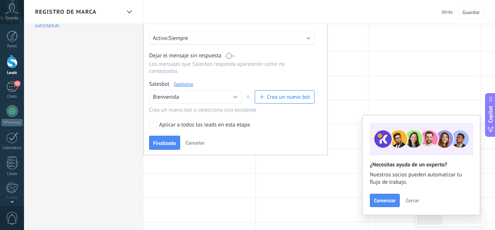
click at [171, 141] on span "Finalizado" at bounding box center [164, 142] width 23 height 5
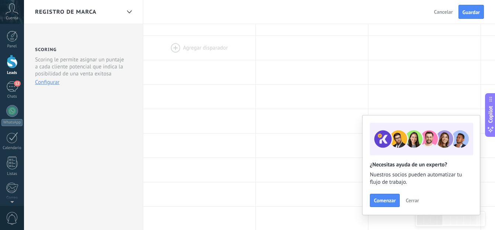
scroll to position [0, 0]
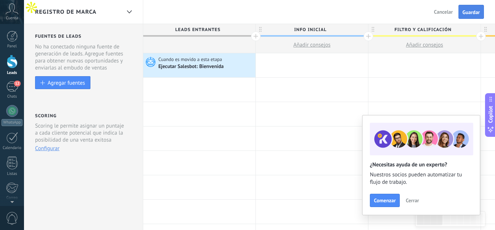
click at [471, 16] on button "Guardar" at bounding box center [470, 12] width 25 height 14
click at [306, 64] on div at bounding box center [312, 65] width 112 height 24
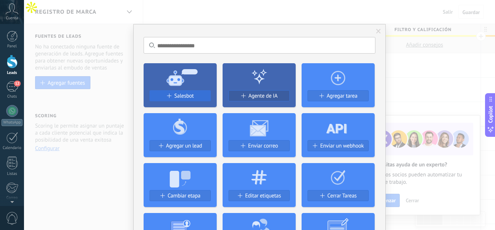
click at [180, 90] on button "Salesbot" at bounding box center [179, 95] width 61 height 11
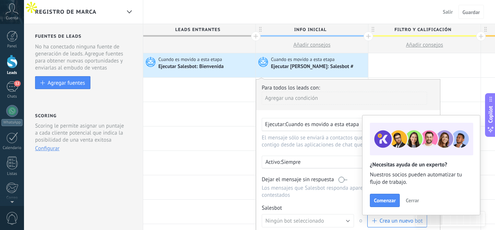
click at [414, 205] on button "Cerrar" at bounding box center [412, 199] width 20 height 11
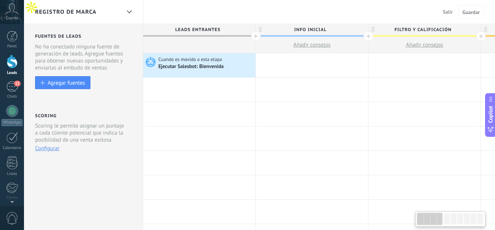
click at [310, 58] on div at bounding box center [312, 65] width 112 height 24
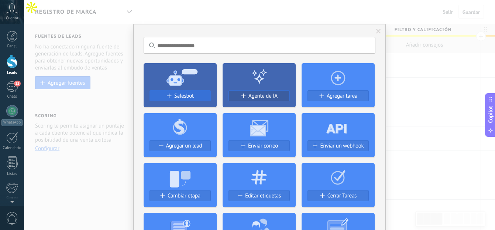
click at [182, 90] on button "Salesbot" at bounding box center [179, 95] width 61 height 11
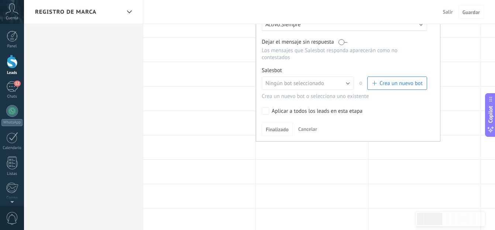
scroll to position [139, 0]
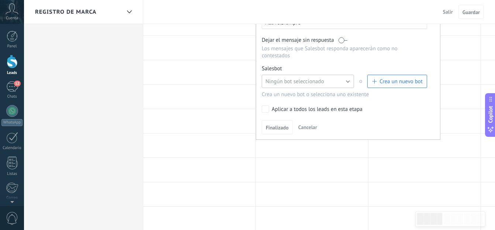
click at [335, 79] on button "Ningún bot seleccionado" at bounding box center [308, 81] width 92 height 13
click at [384, 83] on span "Crea un nuevo bot" at bounding box center [400, 81] width 43 height 7
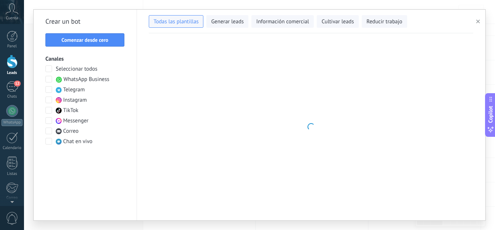
type input "**********"
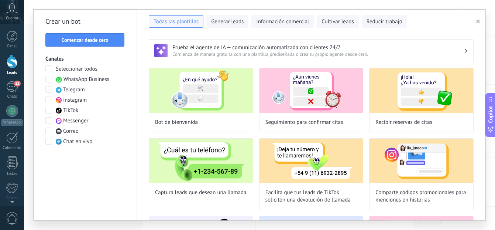
click at [91, 46] on button "Comenzar desde cero" at bounding box center [84, 39] width 79 height 13
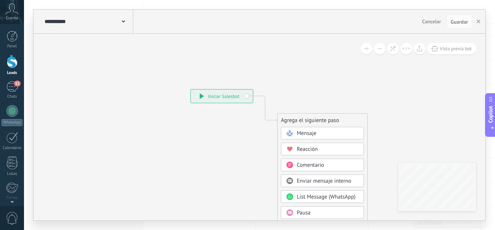
click at [299, 131] on span "Mensaje" at bounding box center [307, 133] width 20 height 7
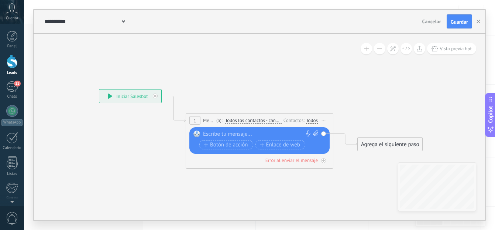
click at [274, 132] on div at bounding box center [258, 133] width 110 height 7
click at [363, 147] on div "Agrega el siguiente paso" at bounding box center [390, 144] width 65 height 12
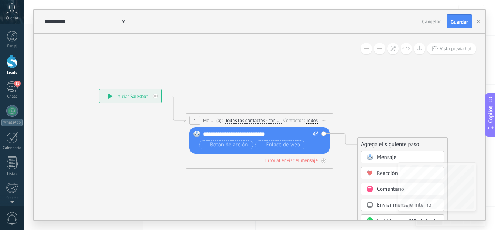
click at [373, 160] on div "Mensaje" at bounding box center [402, 157] width 83 height 13
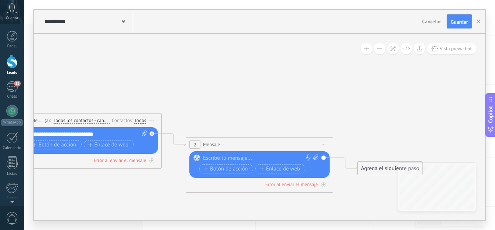
click at [322, 141] on span "Iniciar vista previa aquí Cambiar nombre Duplicar Borrar" at bounding box center [324, 144] width 12 height 11
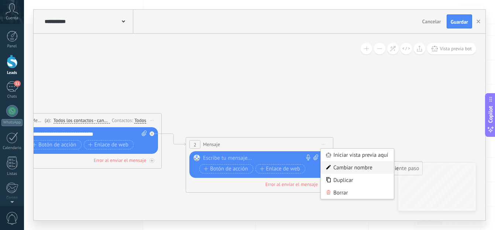
click at [347, 169] on div "Cambiar nombre" at bounding box center [357, 167] width 73 height 13
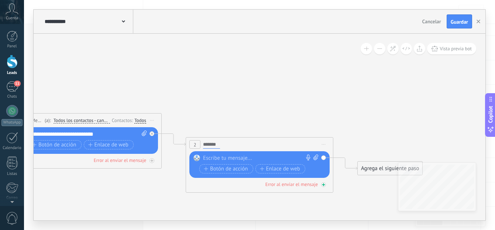
click at [304, 183] on div "Error al enviar el mensaje" at bounding box center [291, 184] width 52 height 6
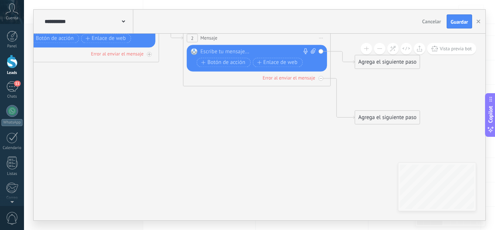
click at [372, 122] on div "Agrega el siguiente paso" at bounding box center [387, 117] width 65 height 12
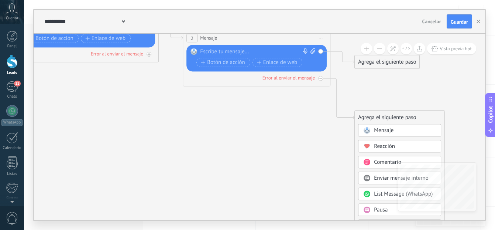
click at [317, 123] on icon at bounding box center [159, 53] width 839 height 510
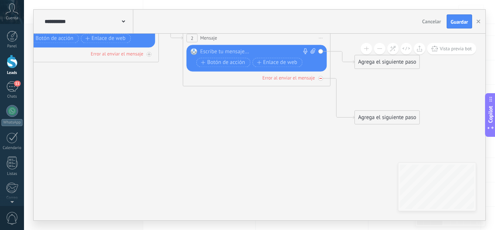
click at [320, 79] on icon at bounding box center [320, 78] width 3 height 3
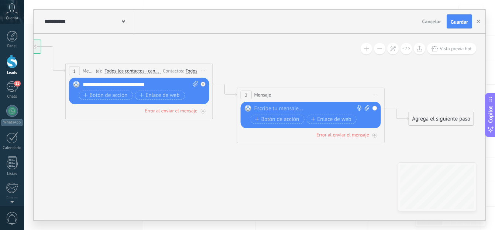
click at [378, 96] on span "Iniciar vista previa aquí Cambiar nombre Duplicar Borrar" at bounding box center [375, 94] width 12 height 11
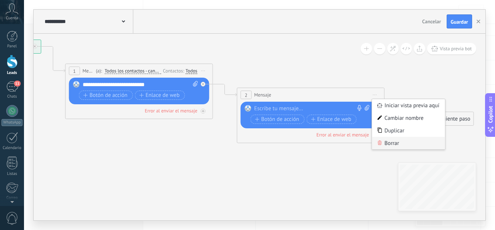
click at [401, 144] on div "Borrar" at bounding box center [408, 143] width 73 height 13
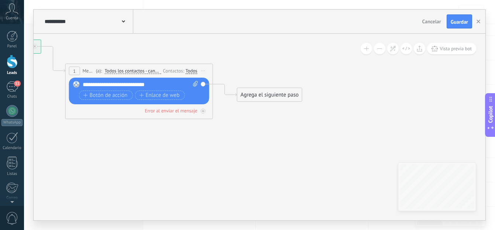
click at [275, 97] on div "Agrega el siguiente paso" at bounding box center [269, 95] width 65 height 12
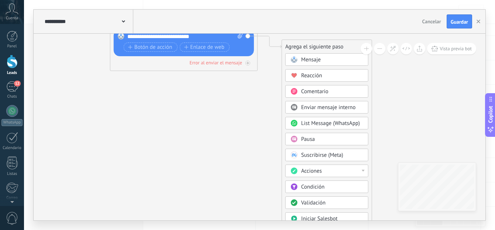
click at [321, 141] on div "Pausa" at bounding box center [332, 138] width 62 height 7
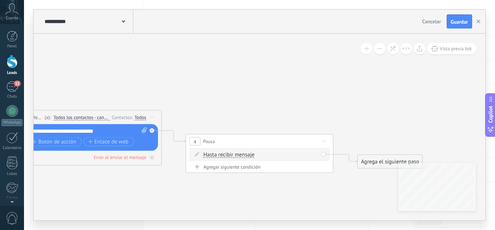
click at [254, 153] on span "Hasta recibir mensaje" at bounding box center [228, 155] width 51 height 6
click at [254, 153] on button "Hasta recibir mensaje" at bounding box center [246, 154] width 92 height 13
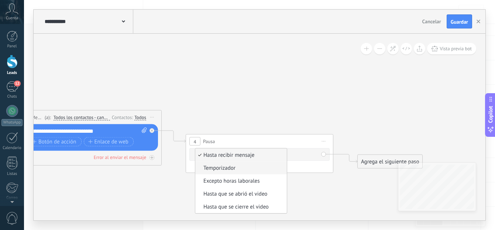
click at [244, 167] on span "Temporizador" at bounding box center [239, 167] width 89 height 7
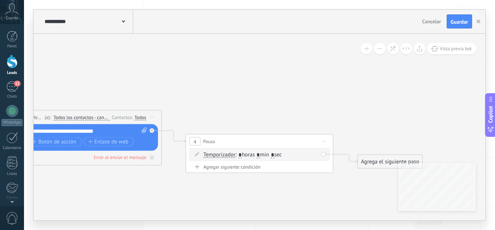
click at [263, 155] on span ": * horas * min * sec" at bounding box center [258, 154] width 46 height 7
click at [260, 155] on input "*" at bounding box center [257, 155] width 3 height 6
type input "*"
click at [274, 155] on input "*" at bounding box center [272, 155] width 3 height 6
type input "*"
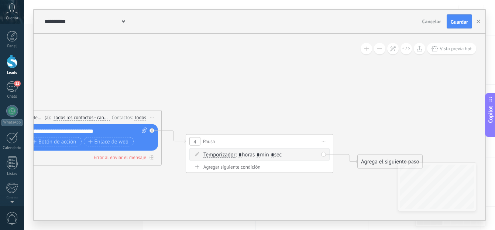
click at [381, 163] on div "Agrega el siguiente paso" at bounding box center [390, 161] width 65 height 12
click at [383, 174] on span "Mensaje" at bounding box center [387, 174] width 20 height 7
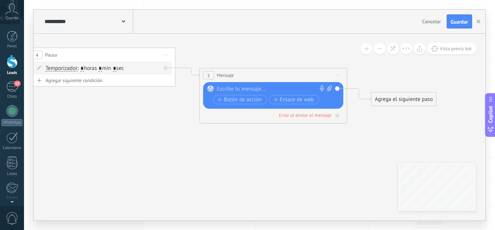
click at [278, 88] on div at bounding box center [272, 88] width 110 height 7
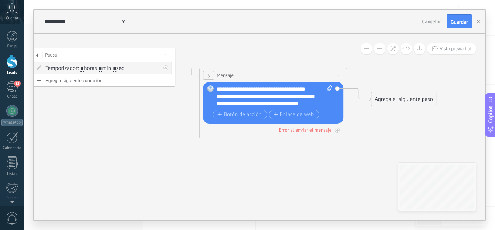
click at [320, 168] on icon at bounding box center [90, 61] width 1011 height 493
click at [382, 94] on div "Agrega el siguiente paso" at bounding box center [403, 99] width 65 height 12
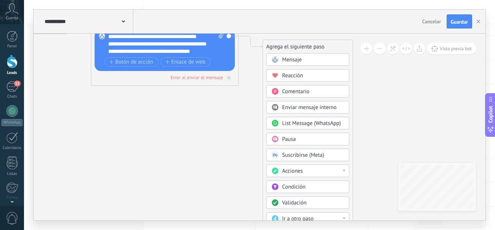
click at [325, 170] on div "Acciones" at bounding box center [313, 170] width 62 height 7
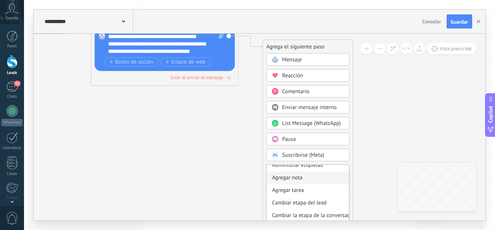
scroll to position [8, 0]
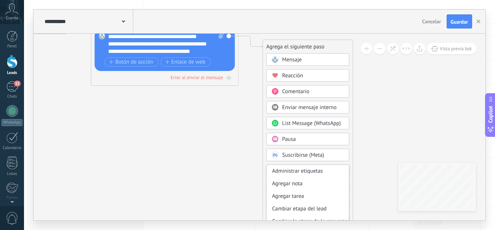
click at [315, 170] on div "Administrar etiquetas" at bounding box center [307, 171] width 82 height 13
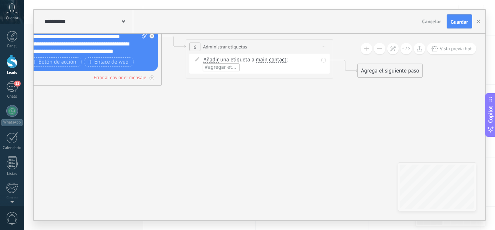
click at [222, 68] on span "#agregar etiquetas" at bounding box center [227, 66] width 44 height 7
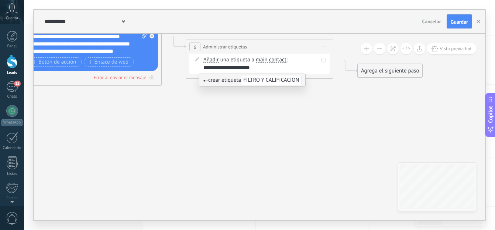
scroll to position [0, 8]
type input "**********"
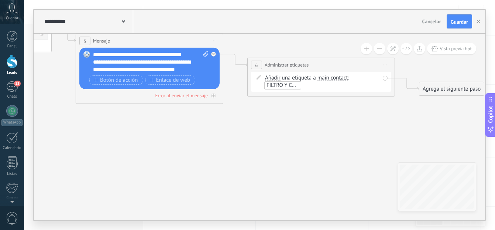
click at [440, 91] on div "Agrega el siguiente paso" at bounding box center [451, 89] width 65 height 12
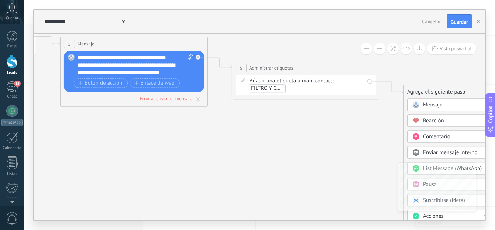
click at [352, 125] on icon at bounding box center [37, 37] width 1182 height 507
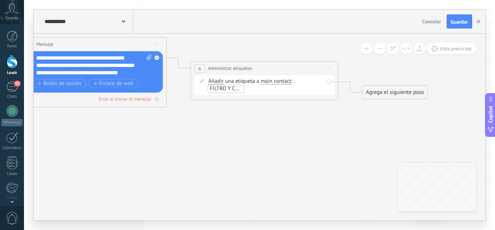
click at [157, 43] on span "Iniciar vista previa aquí Cambiar nombre Duplicar Borrar" at bounding box center [157, 44] width 12 height 11
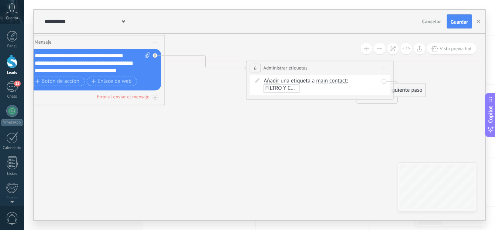
drag, startPoint x: 260, startPoint y: 65, endPoint x: 292, endPoint y: 65, distance: 32.1
click at [292, 66] on span "Administrar etiquetas" at bounding box center [285, 67] width 44 height 7
click at [370, 47] on button at bounding box center [366, 48] width 11 height 11
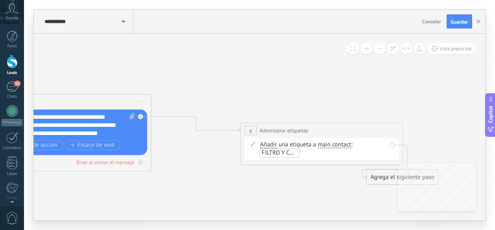
click at [389, 127] on span "Iniciar vista previa aquí Cambiar nombre Duplicar Borrar" at bounding box center [392, 130] width 13 height 12
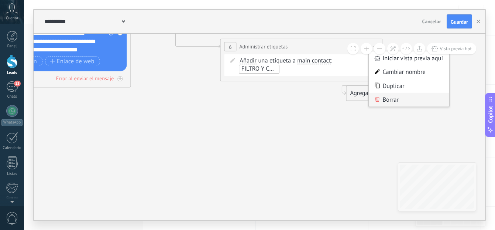
click at [386, 101] on div "Borrar" at bounding box center [409, 100] width 80 height 14
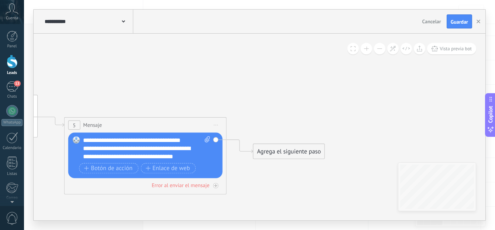
click at [266, 152] on div "Agrega el siguiente paso" at bounding box center [288, 151] width 71 height 13
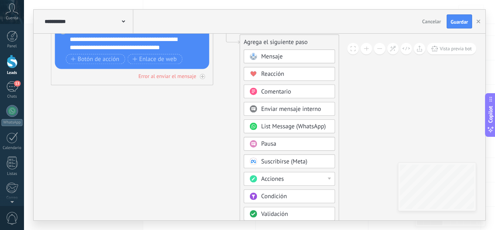
click at [272, 107] on span "Enviar mensaje interno" at bounding box center [291, 109] width 60 height 8
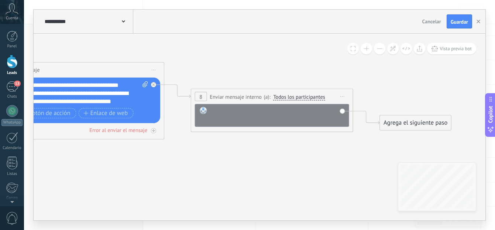
click at [253, 120] on div at bounding box center [277, 115] width 134 height 16
click at [247, 101] on div "**********" at bounding box center [272, 96] width 162 height 15
click at [246, 97] on span "Enviar mensaje interno" at bounding box center [236, 97] width 52 height 8
click at [345, 98] on span "Iniciar vista previa aquí Cambiar nombre Duplicar Borrar" at bounding box center [342, 96] width 13 height 12
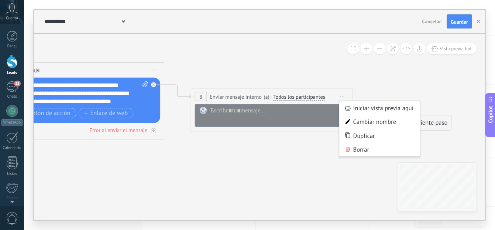
click at [369, 152] on div "Borrar" at bounding box center [379, 149] width 80 height 14
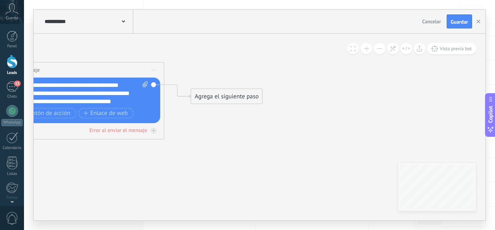
click at [155, 72] on span "Iniciar vista previa aquí Cambiar nombre Duplicar Borrar" at bounding box center [153, 70] width 13 height 12
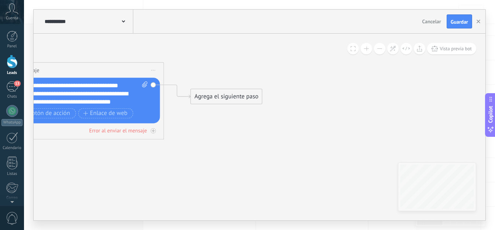
click at [225, 96] on div "Agrega el siguiente paso" at bounding box center [226, 96] width 71 height 13
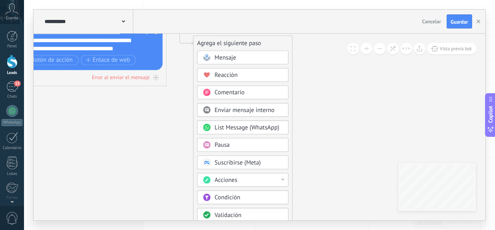
click at [226, 147] on span "Pausa" at bounding box center [221, 145] width 15 height 8
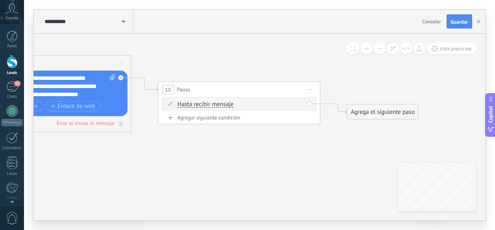
click at [386, 113] on div "Agrega el siguiente paso" at bounding box center [382, 111] width 71 height 13
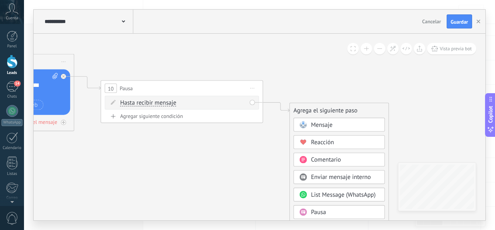
click at [332, 124] on span "Mensaje" at bounding box center [321, 125] width 21 height 8
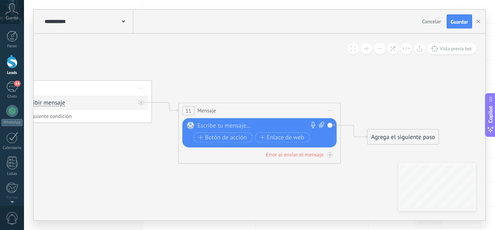
click at [284, 125] on div at bounding box center [257, 125] width 121 height 8
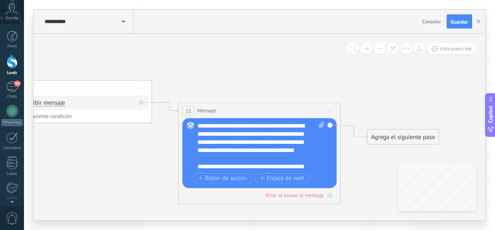
scroll to position [7, 0]
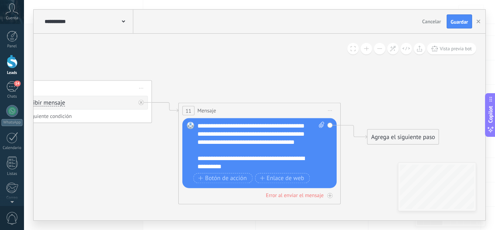
click at [217, 166] on div "**********" at bounding box center [256, 162] width 119 height 16
click at [328, 168] on div "Reemplazar Quitar Convertir a mensaje de voz Arrastre la imagen aquí para adjun…" at bounding box center [259, 153] width 154 height 70
click at [377, 137] on div "Agrega el siguiente paso" at bounding box center [403, 136] width 71 height 13
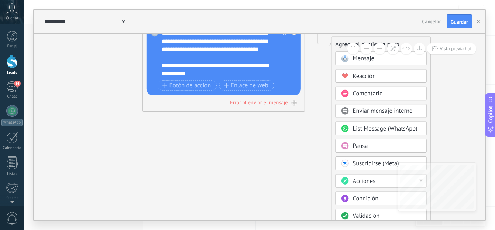
click at [359, 149] on span "Pausa" at bounding box center [360, 146] width 15 height 8
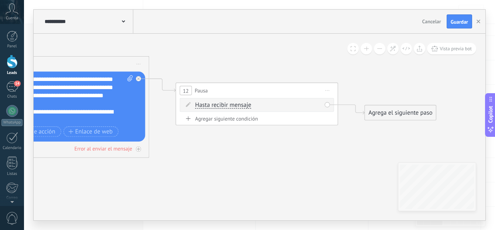
click at [224, 104] on span "Hasta recibir mensaje" at bounding box center [223, 105] width 56 height 7
click at [224, 104] on button "Hasta recibir mensaje" at bounding box center [241, 105] width 101 height 15
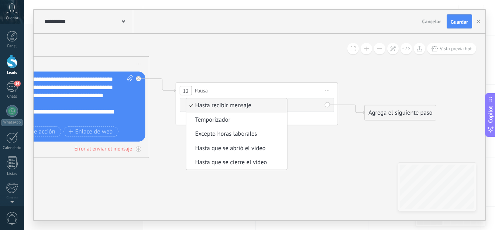
click at [230, 117] on span "Temporizador" at bounding box center [235, 120] width 98 height 8
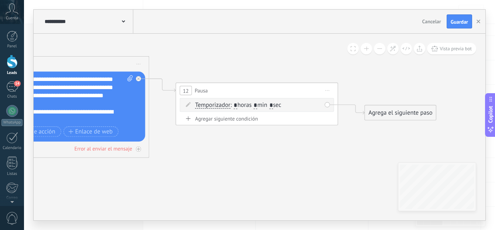
click at [262, 105] on span ": * horas * min * sec" at bounding box center [255, 105] width 51 height 8
click at [257, 105] on input "*" at bounding box center [255, 105] width 4 height 7
type input "*"
click at [273, 104] on input "*" at bounding box center [271, 105] width 4 height 7
type input "*"
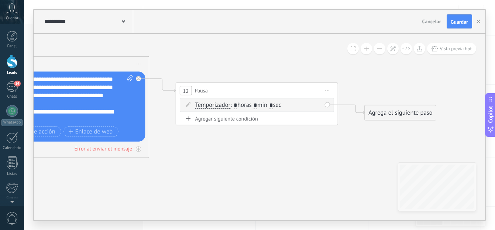
click at [393, 106] on div "Agrega el siguiente paso" at bounding box center [400, 112] width 71 height 13
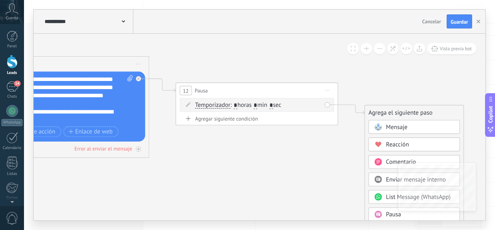
click at [392, 123] on span "Mensaje" at bounding box center [396, 127] width 21 height 8
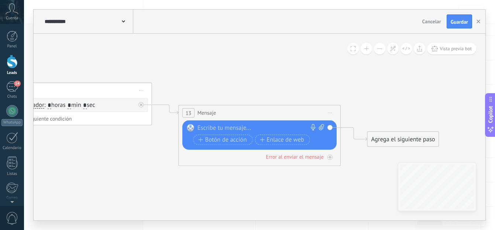
click at [257, 122] on div "Reemplazar Quitar Convertir a mensaje de voz Arrastre la imagen aquí para adjun…" at bounding box center [259, 134] width 154 height 29
click at [259, 128] on div at bounding box center [257, 128] width 121 height 8
